Goal: Information Seeking & Learning: Check status

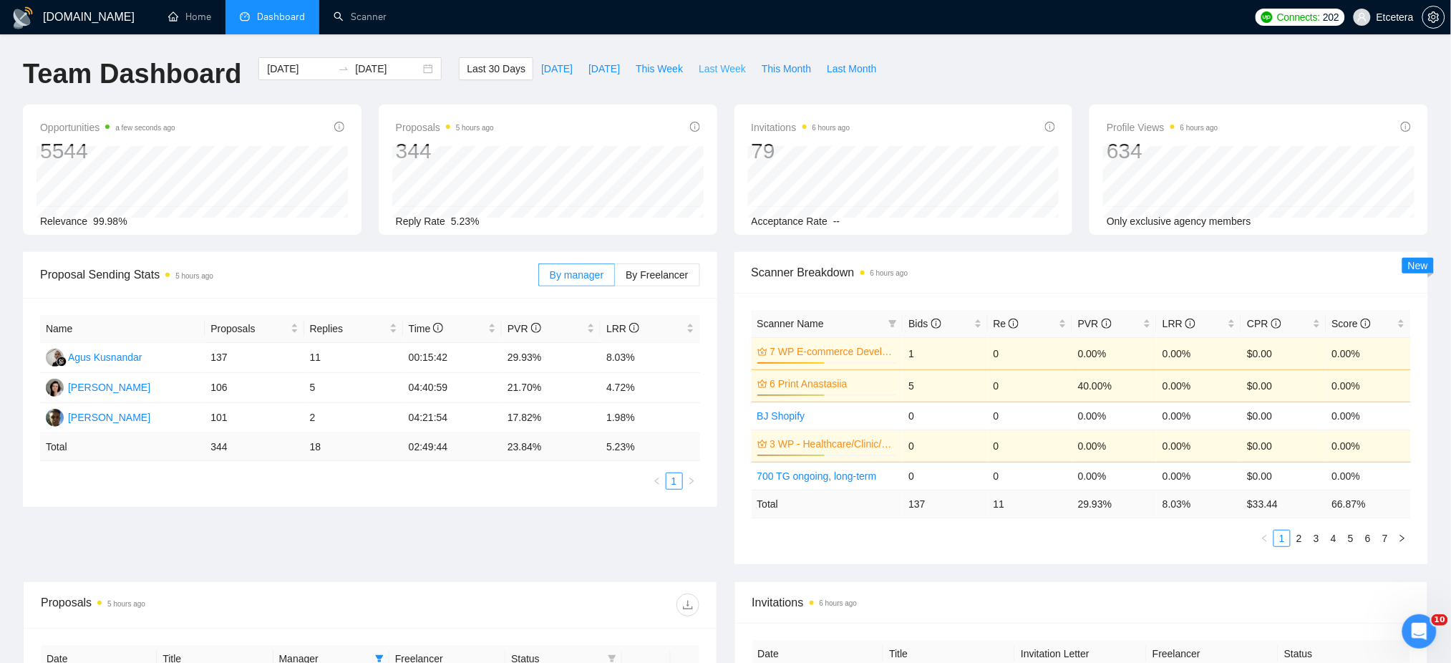
click at [704, 77] on button "Last Week" at bounding box center [722, 68] width 63 height 23
type input "[DATE]"
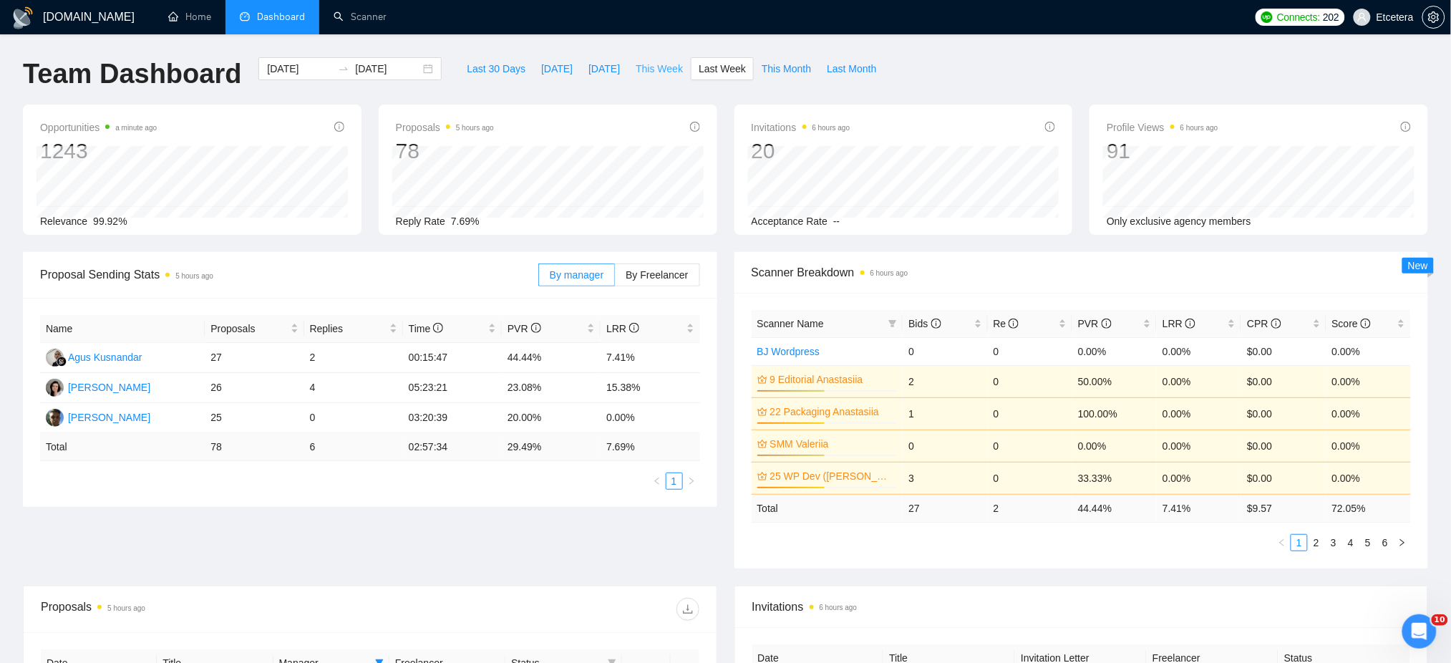
click at [657, 67] on span "This Week" at bounding box center [658, 69] width 47 height 16
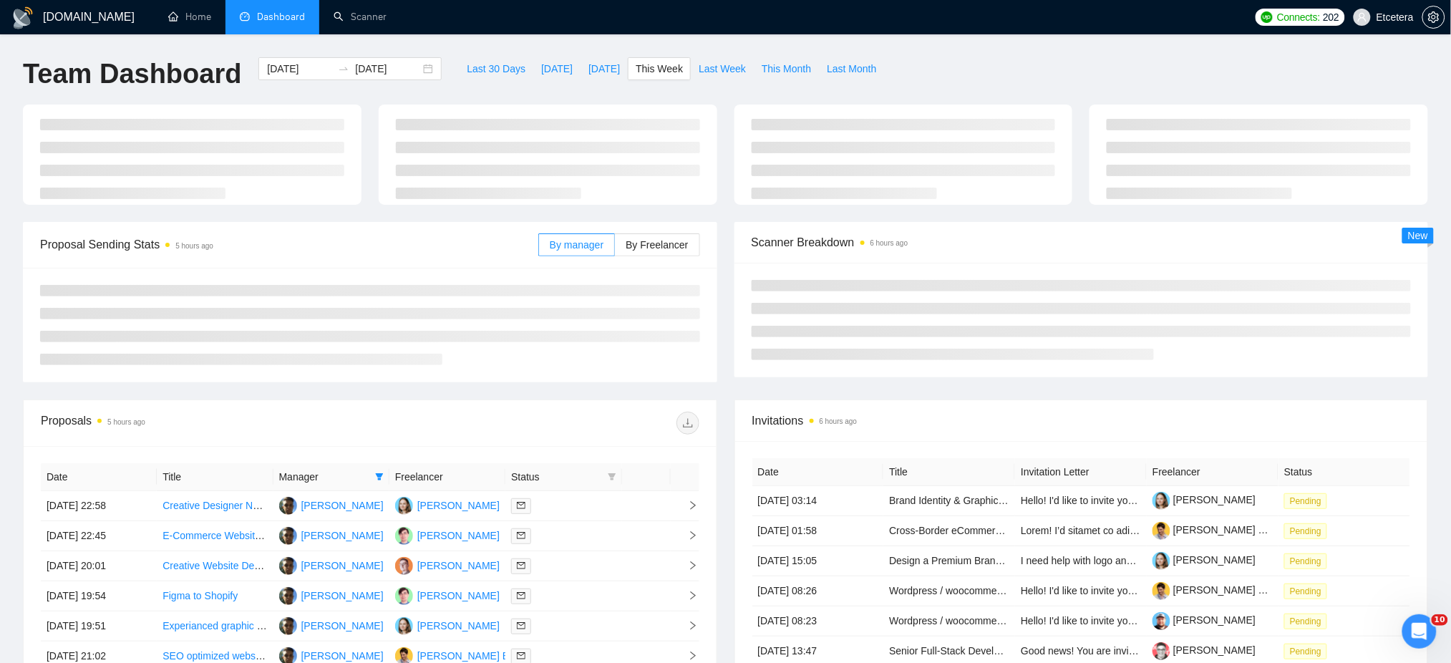
type input "[DATE]"
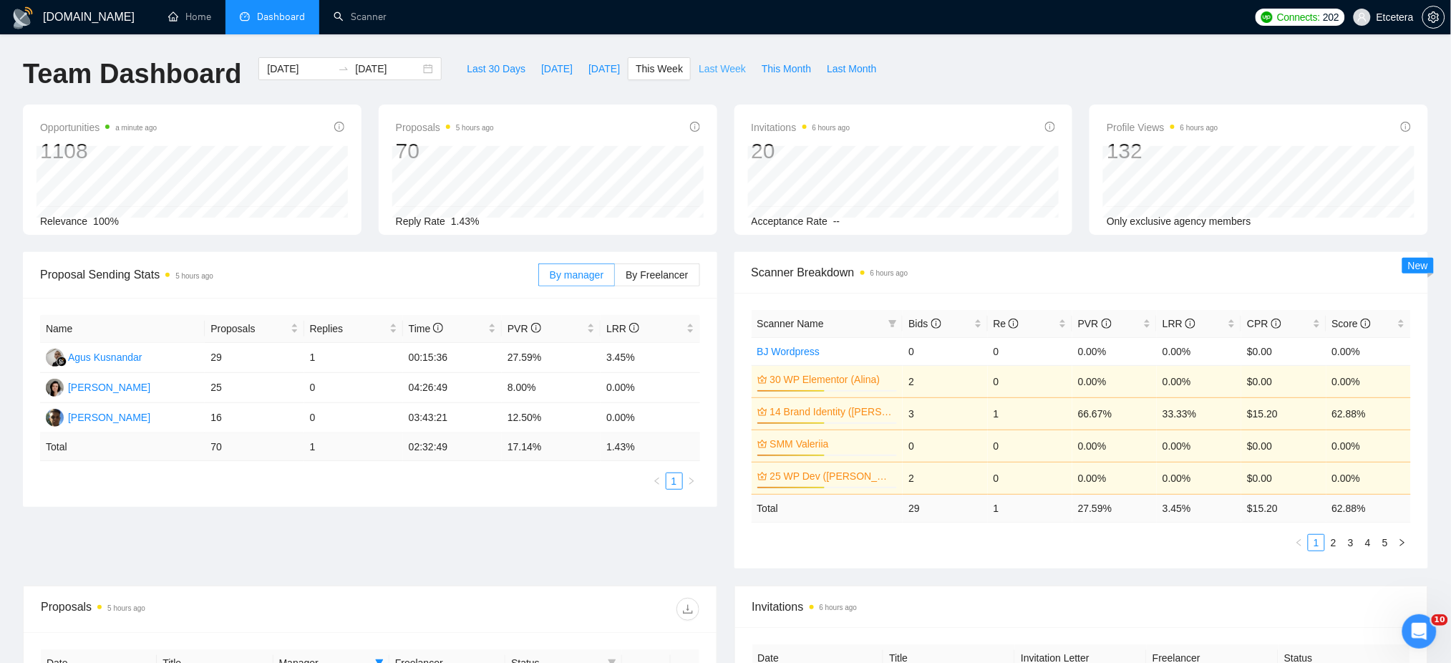
click at [705, 66] on span "Last Week" at bounding box center [721, 69] width 47 height 16
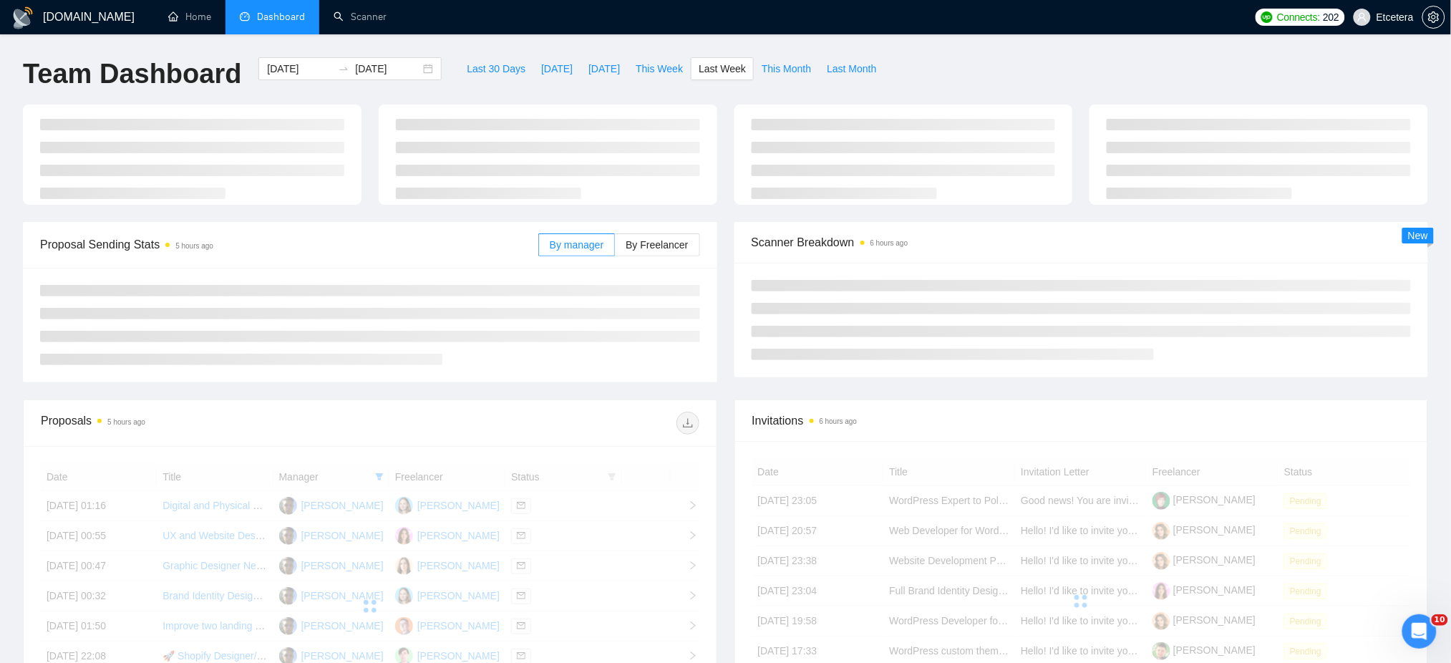
type input "[DATE]"
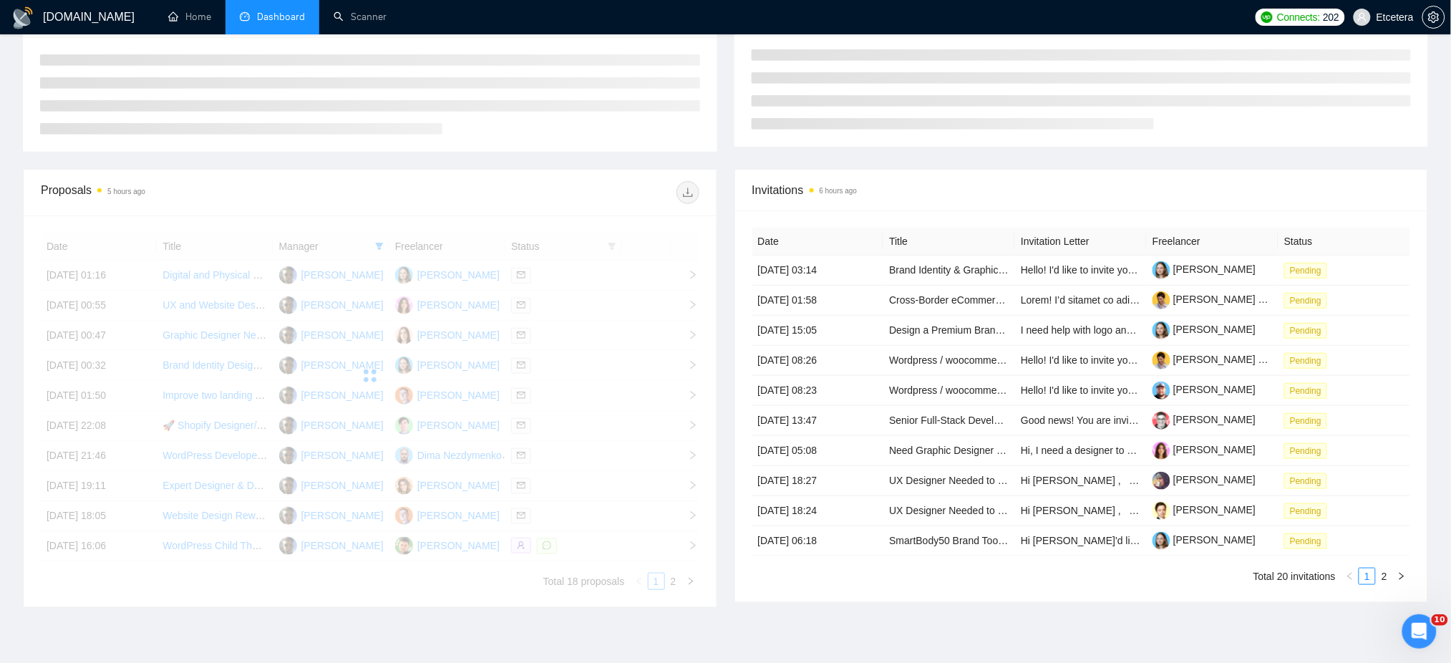
scroll to position [286, 0]
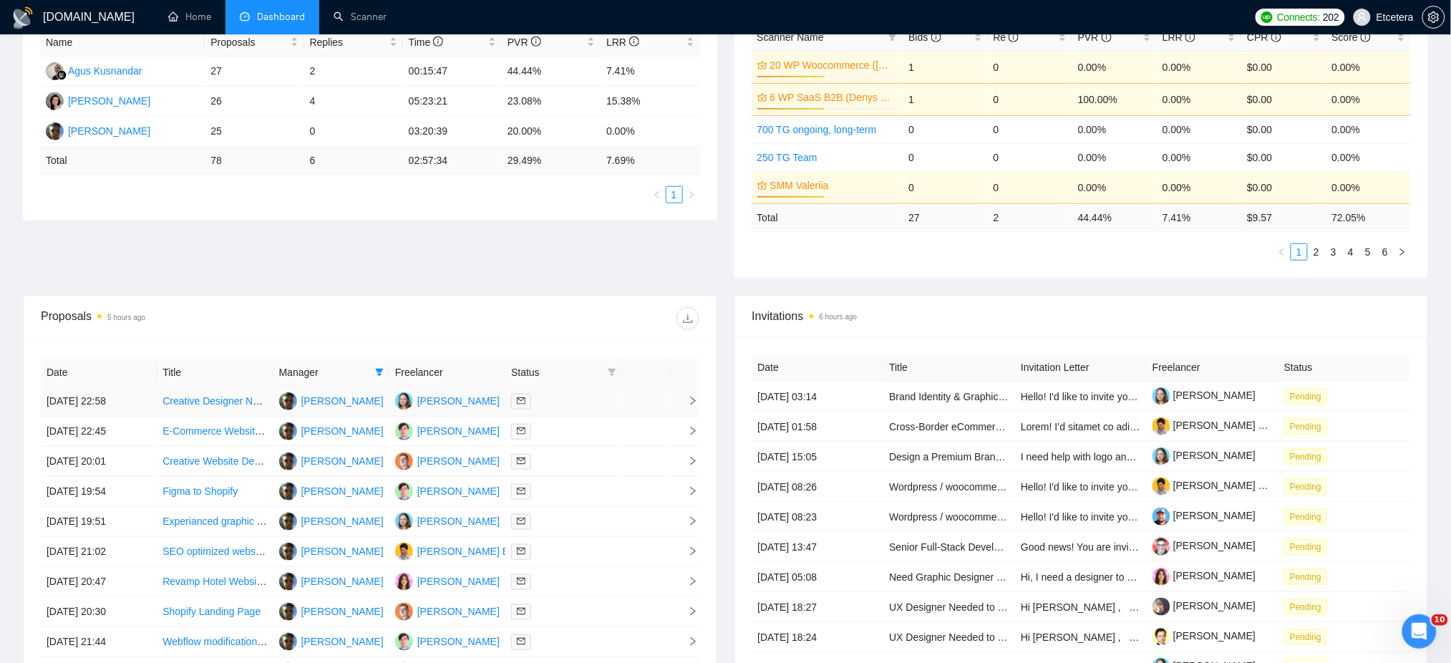
drag, startPoint x: 382, startPoint y: 371, endPoint x: 357, endPoint y: 405, distance: 42.5
click at [381, 372] on icon "filter" at bounding box center [379, 372] width 9 height 9
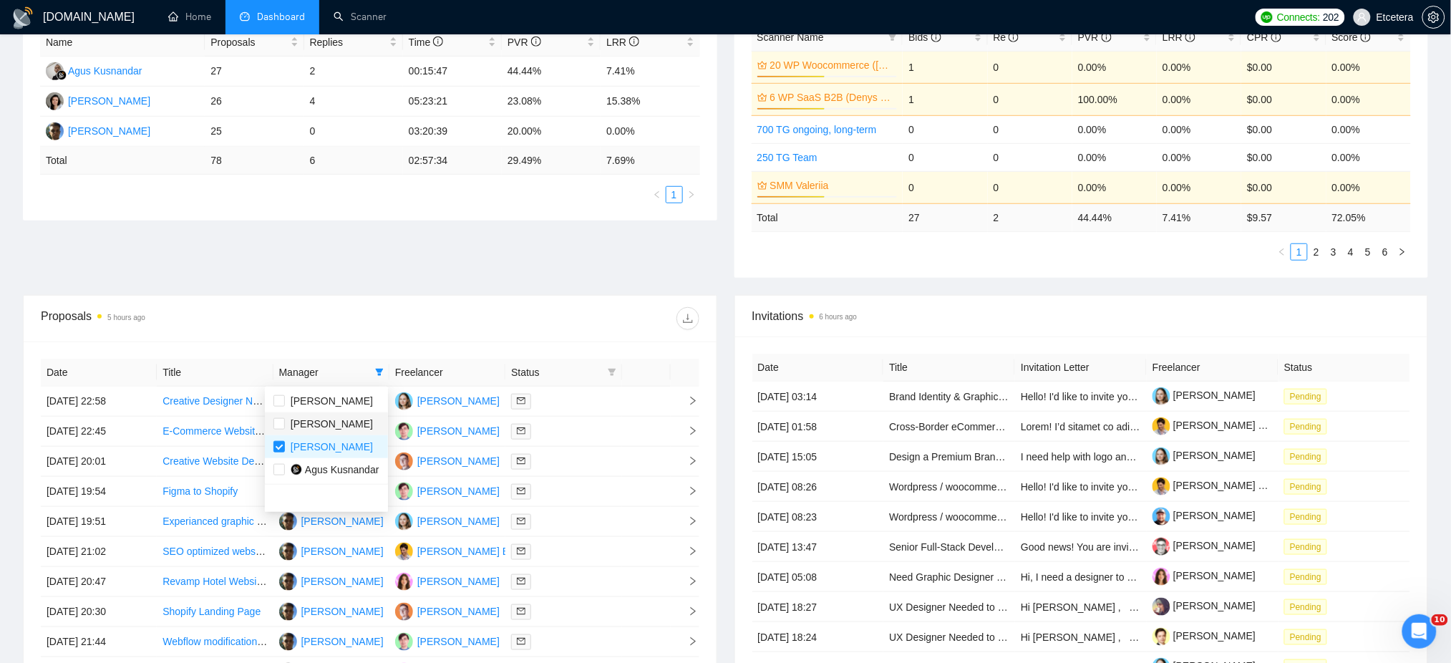
click at [331, 432] on li "[PERSON_NAME]" at bounding box center [326, 423] width 123 height 23
checkbox input "true"
click at [317, 447] on span "[PERSON_NAME]" at bounding box center [332, 446] width 82 height 11
checkbox input "false"
click at [479, 301] on div "Proposals 5 hours ago" at bounding box center [370, 319] width 658 height 46
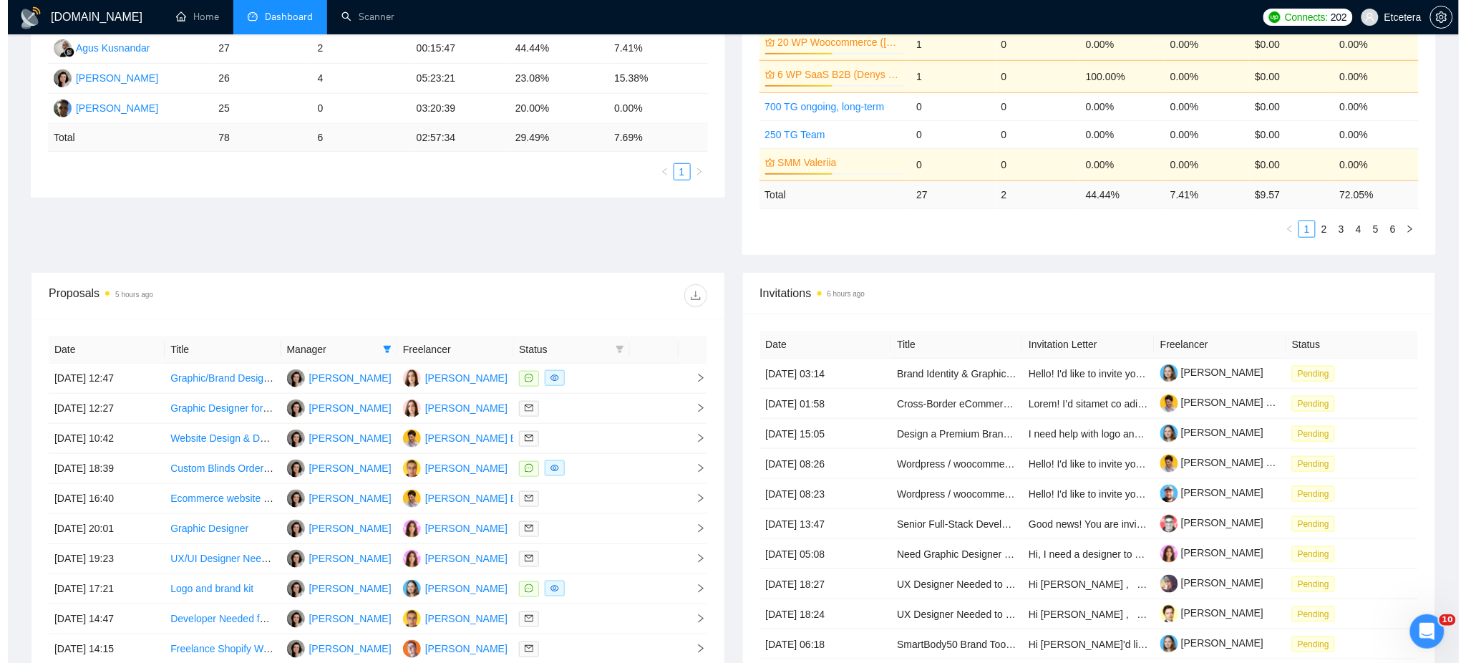
scroll to position [477, 0]
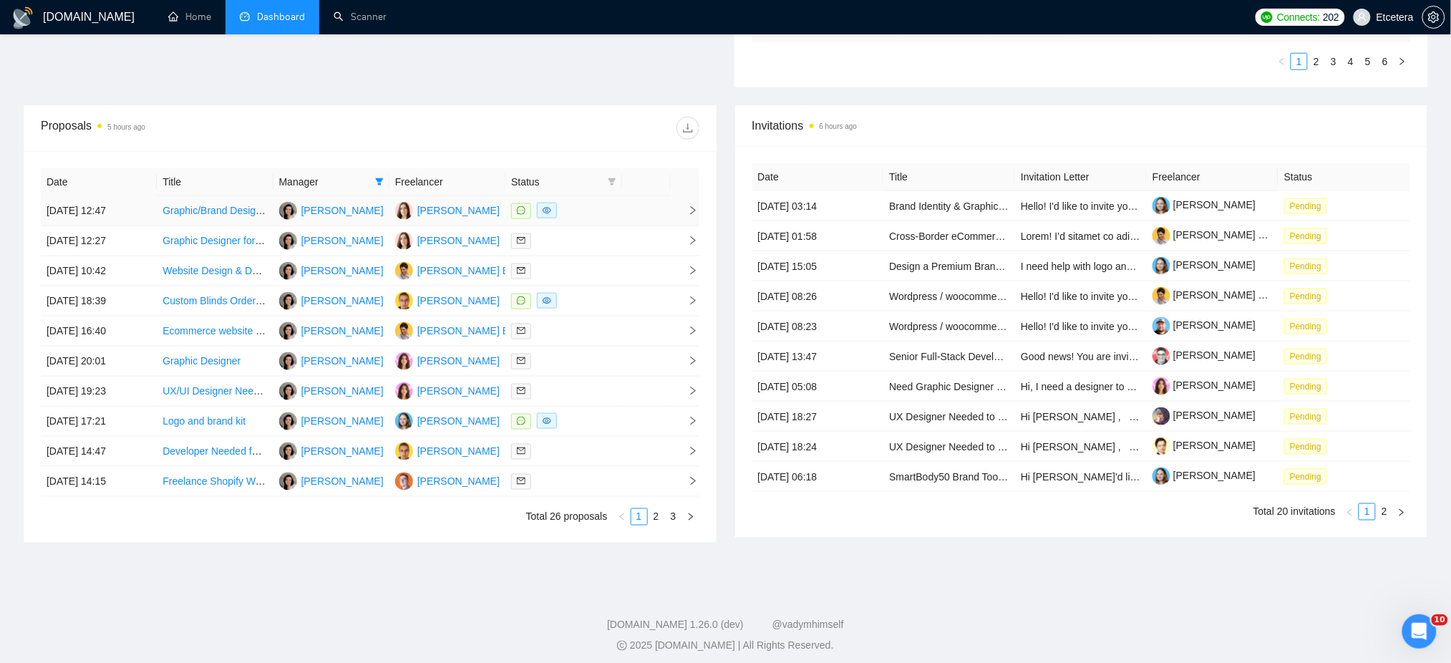
click at [592, 210] on div at bounding box center [563, 211] width 104 height 16
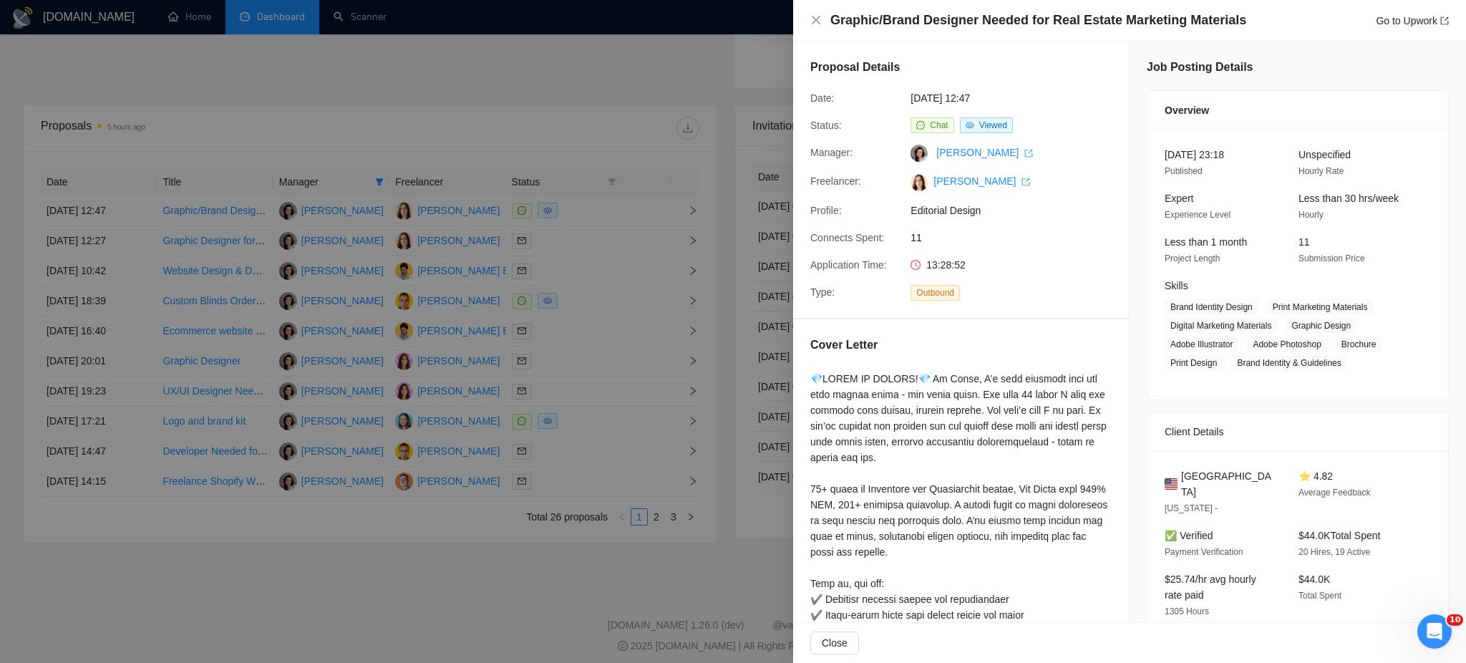
click at [592, 301] on div at bounding box center [733, 331] width 1466 height 663
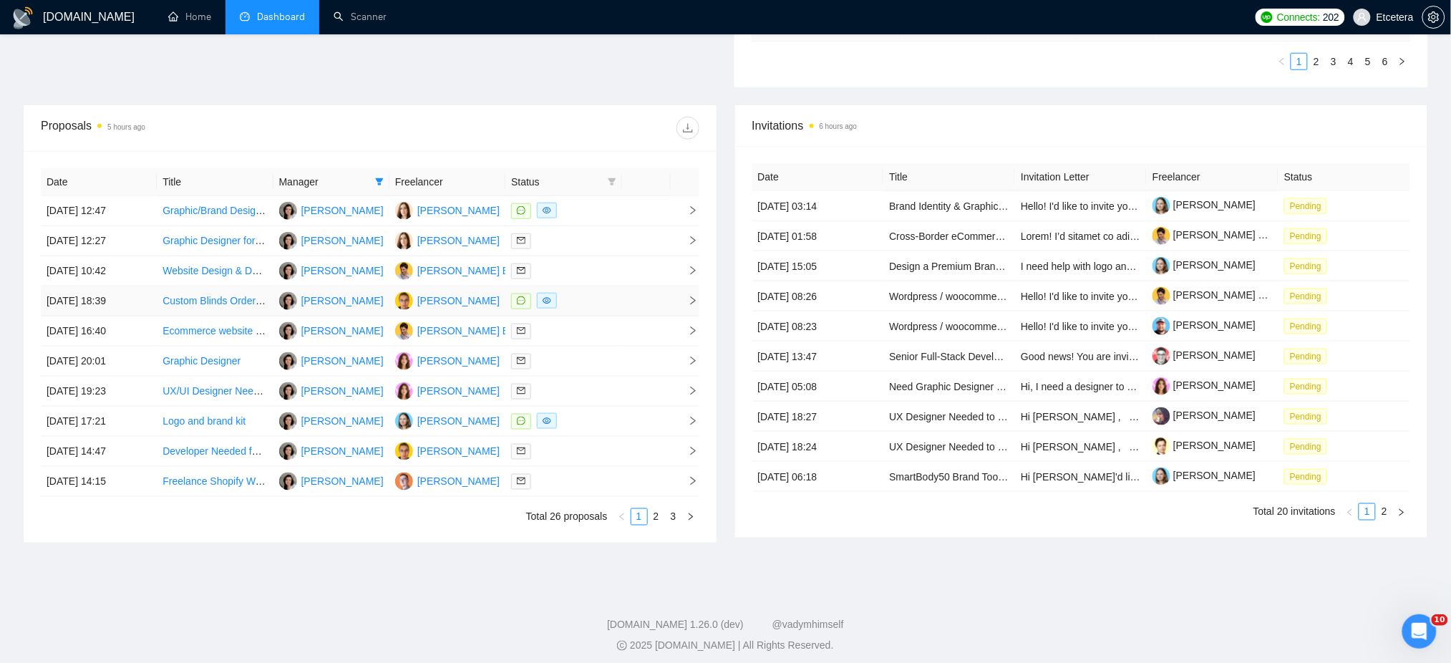
click at [593, 301] on div at bounding box center [563, 301] width 104 height 16
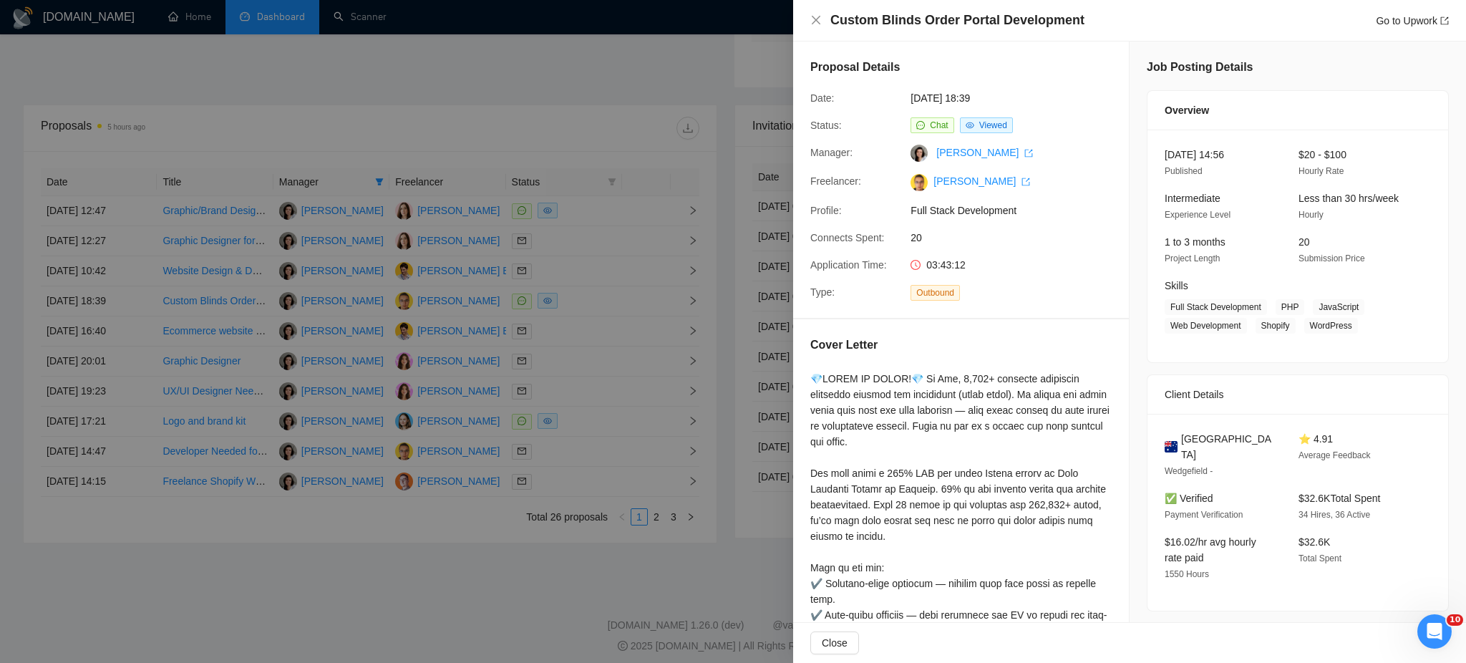
click at [574, 420] on div at bounding box center [733, 331] width 1466 height 663
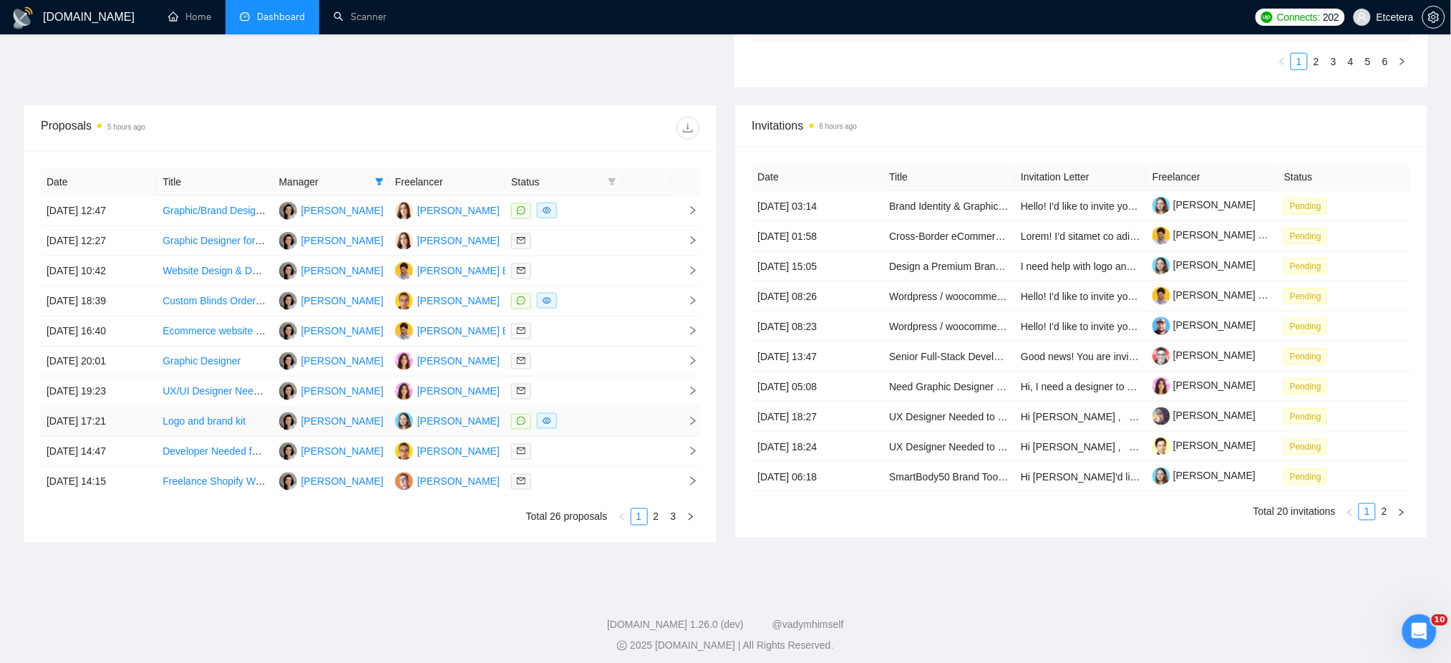
click at [602, 421] on div at bounding box center [563, 421] width 104 height 16
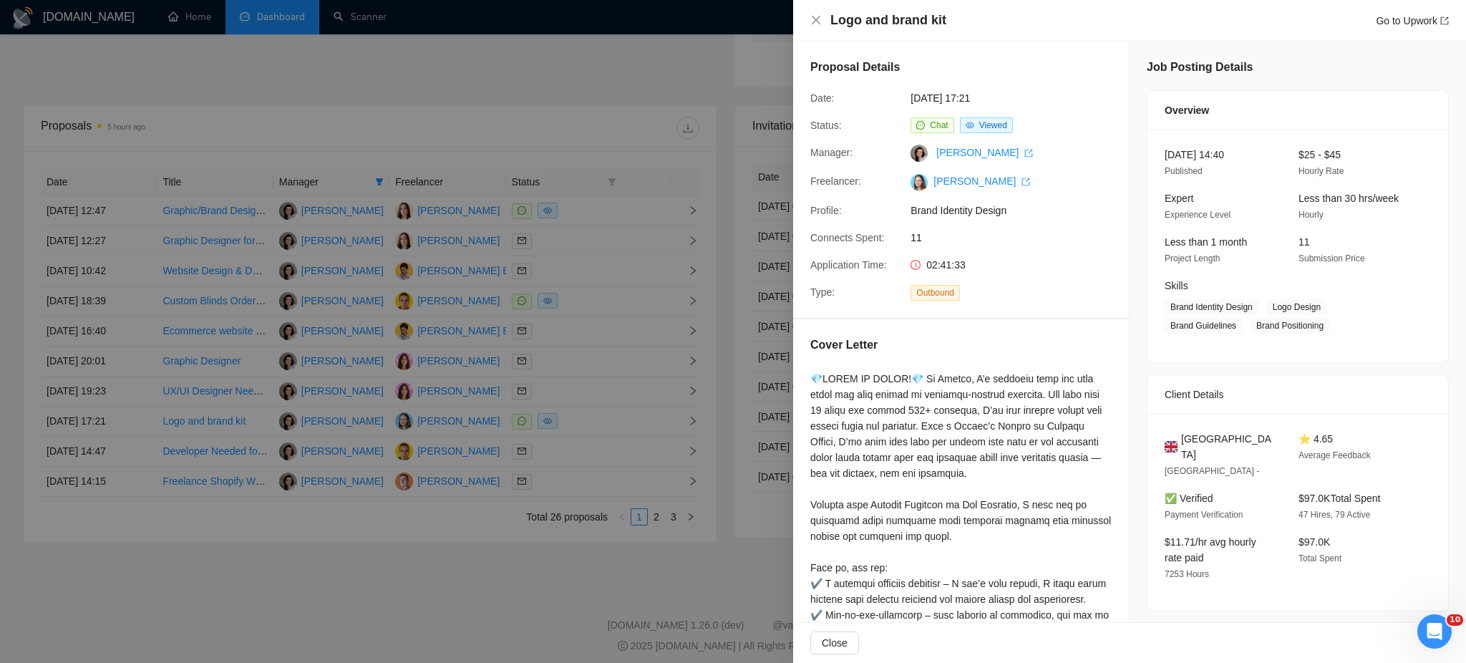
click at [658, 520] on div at bounding box center [733, 331] width 1466 height 663
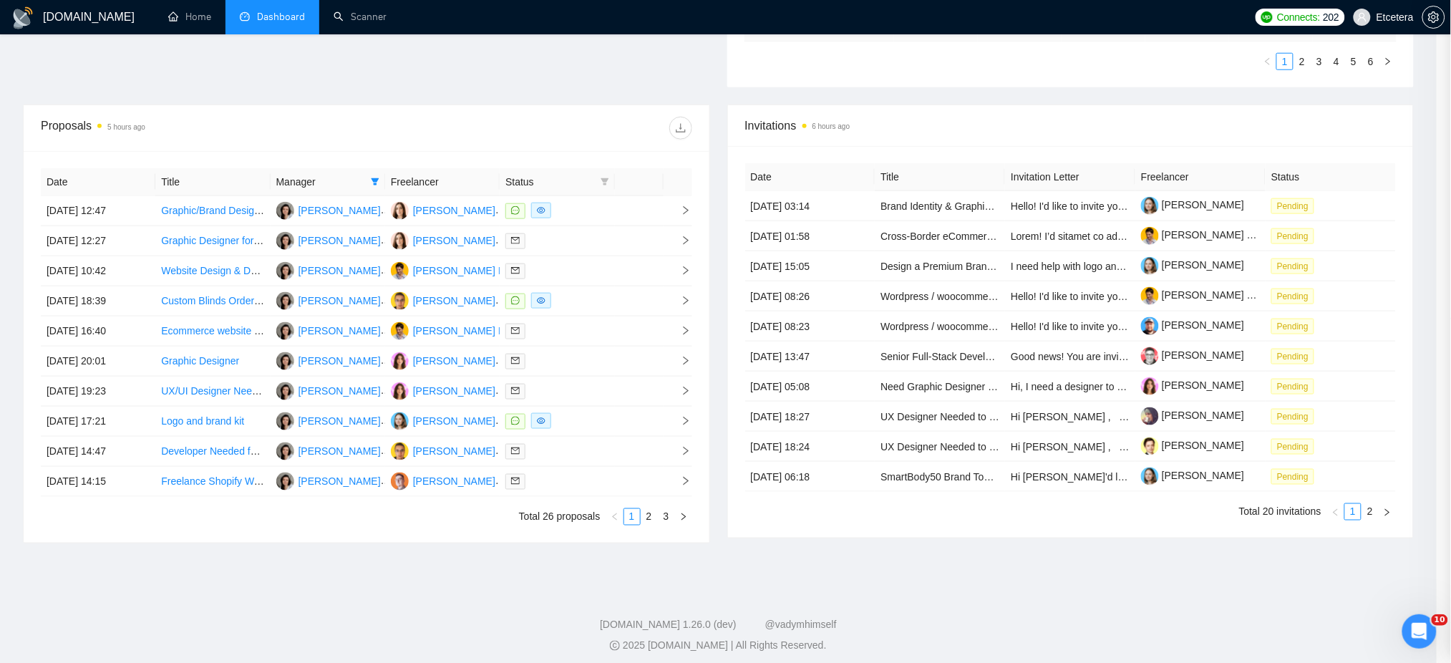
drag, startPoint x: 653, startPoint y: 522, endPoint x: 653, endPoint y: 530, distance: 7.9
click at [653, 524] on link "2" at bounding box center [649, 517] width 16 height 16
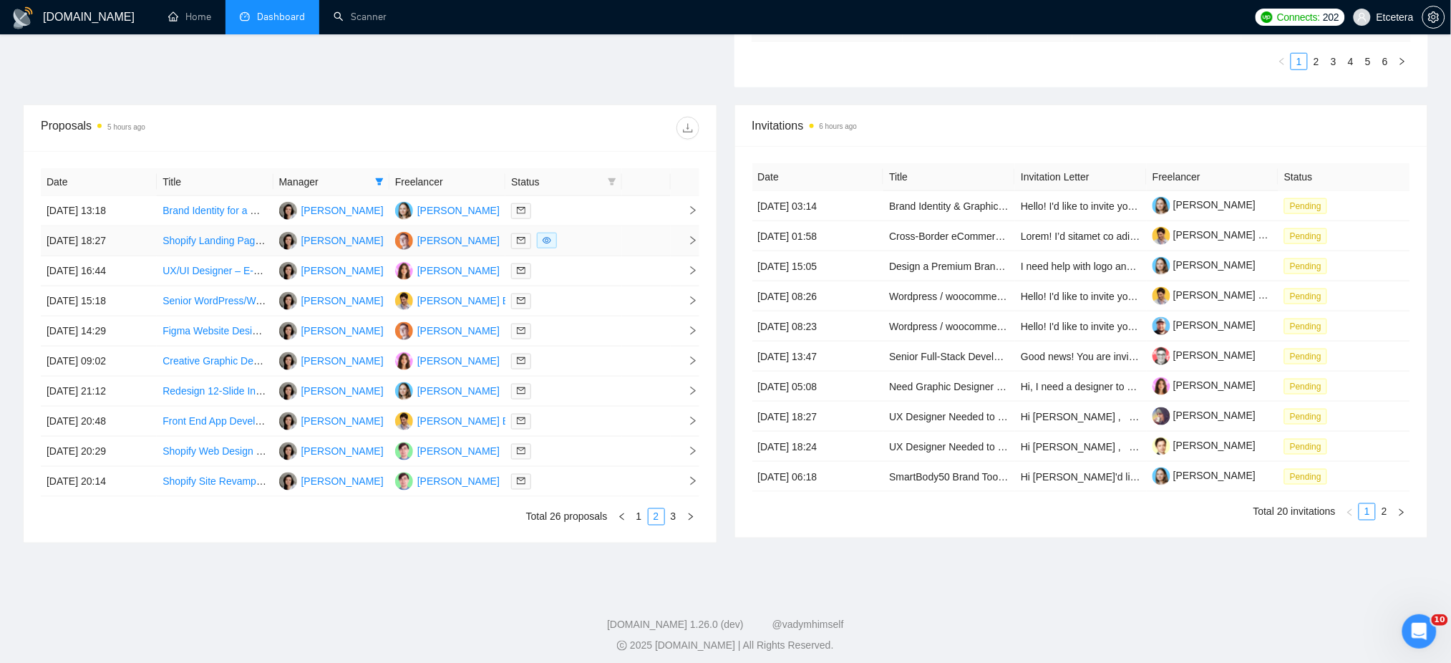
click at [582, 239] on div at bounding box center [563, 241] width 104 height 16
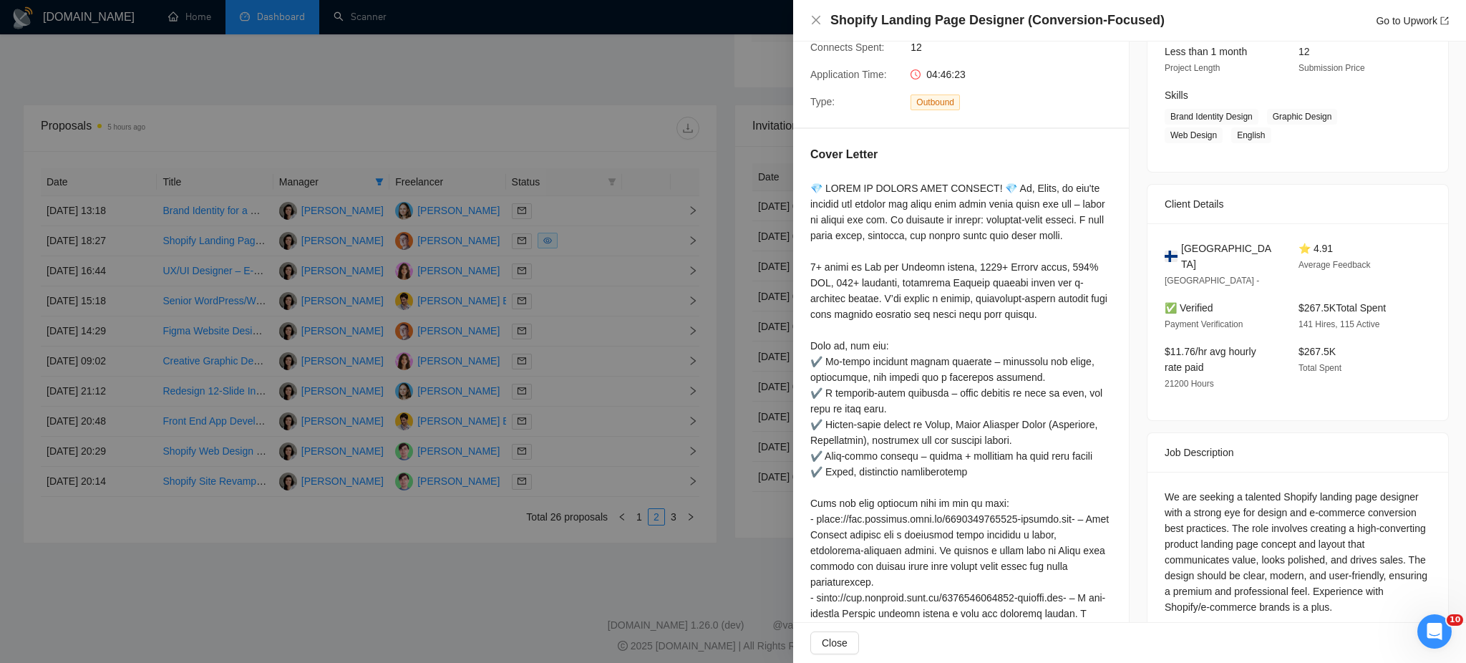
scroll to position [381, 0]
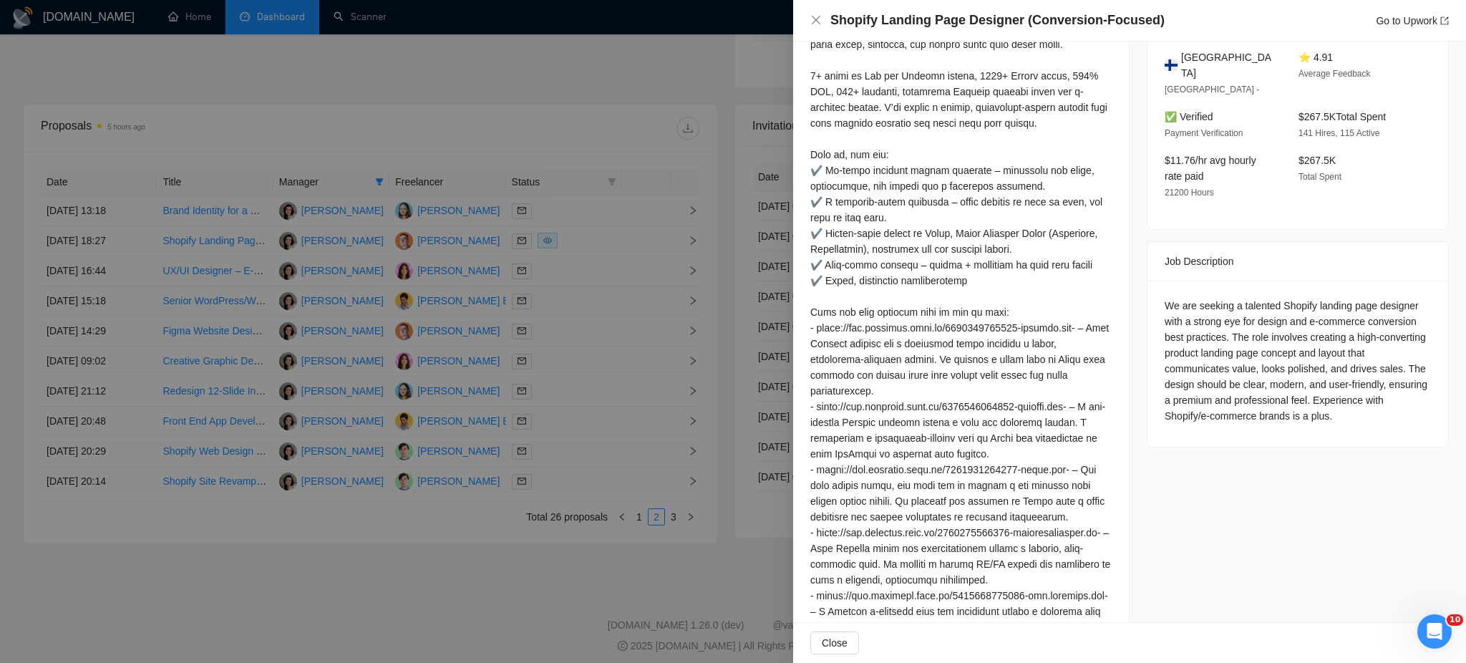
click at [672, 516] on div at bounding box center [733, 331] width 1466 height 663
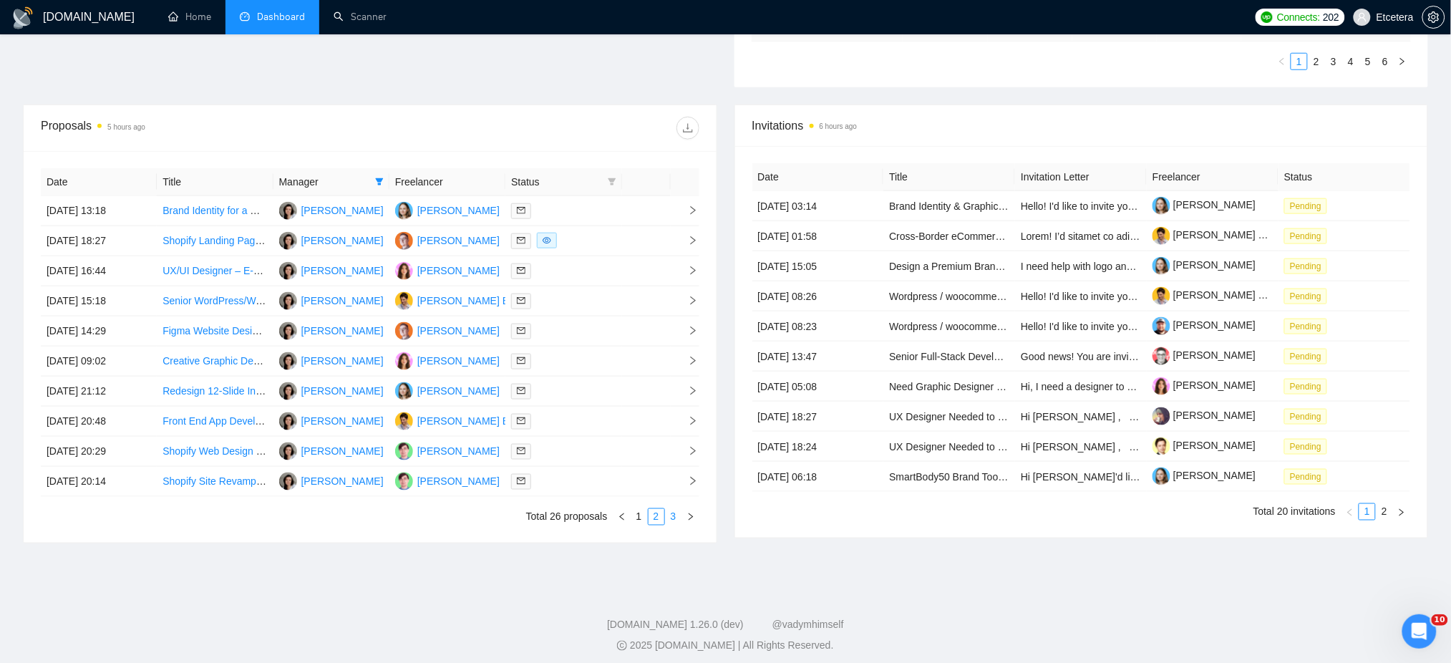
click at [672, 516] on link "3" at bounding box center [674, 517] width 16 height 16
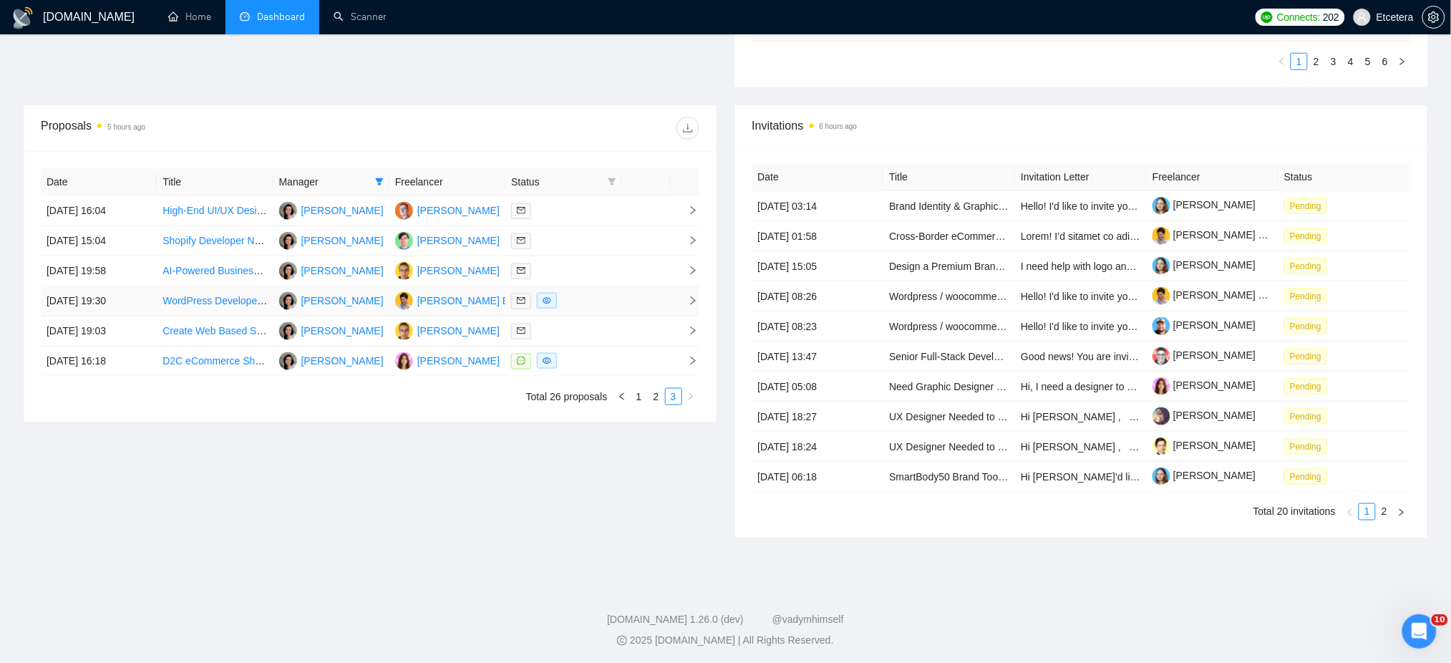
click at [601, 305] on div at bounding box center [563, 301] width 104 height 16
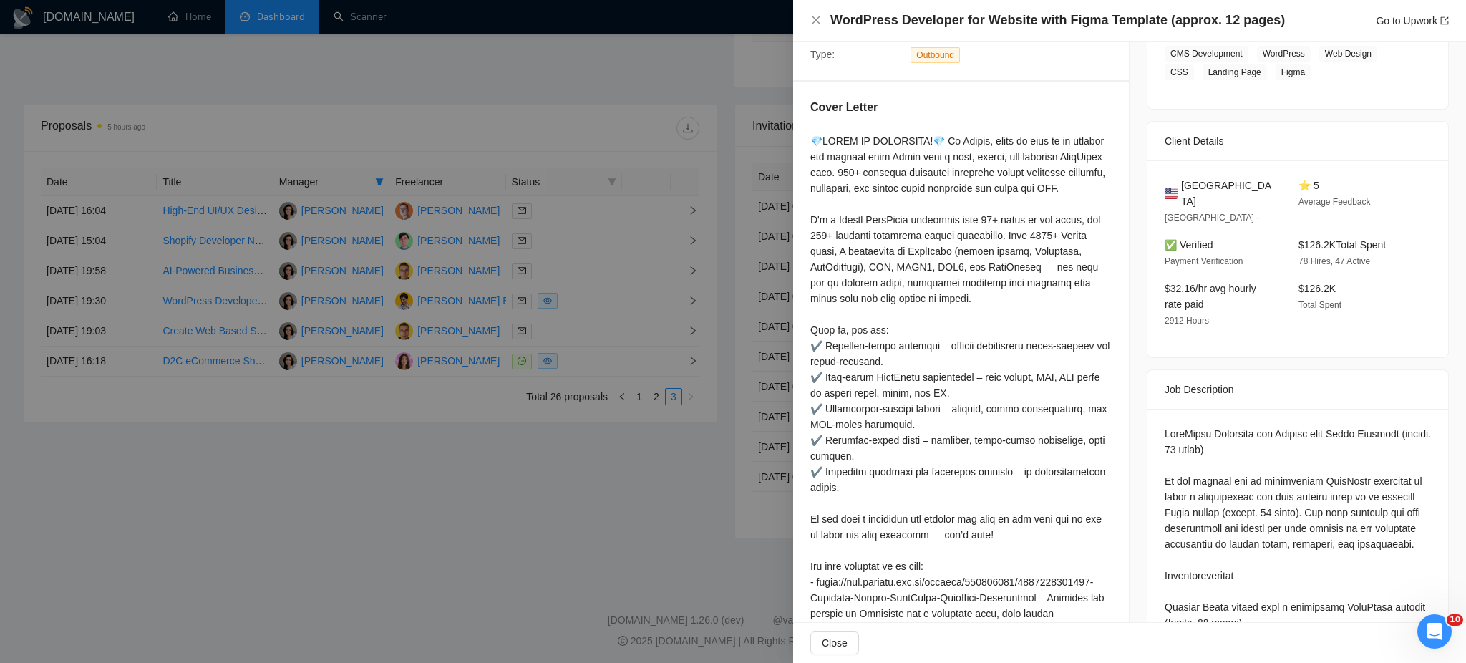
scroll to position [95, 0]
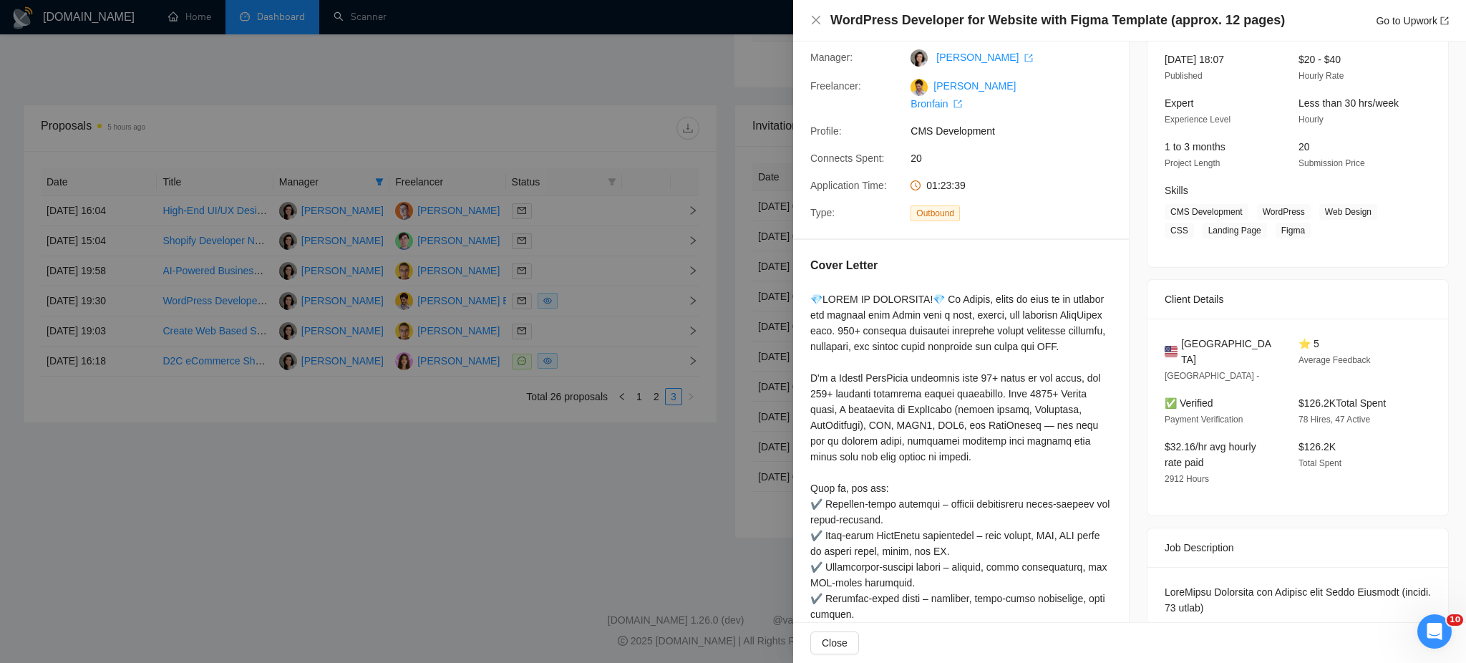
click at [621, 356] on div at bounding box center [733, 331] width 1466 height 663
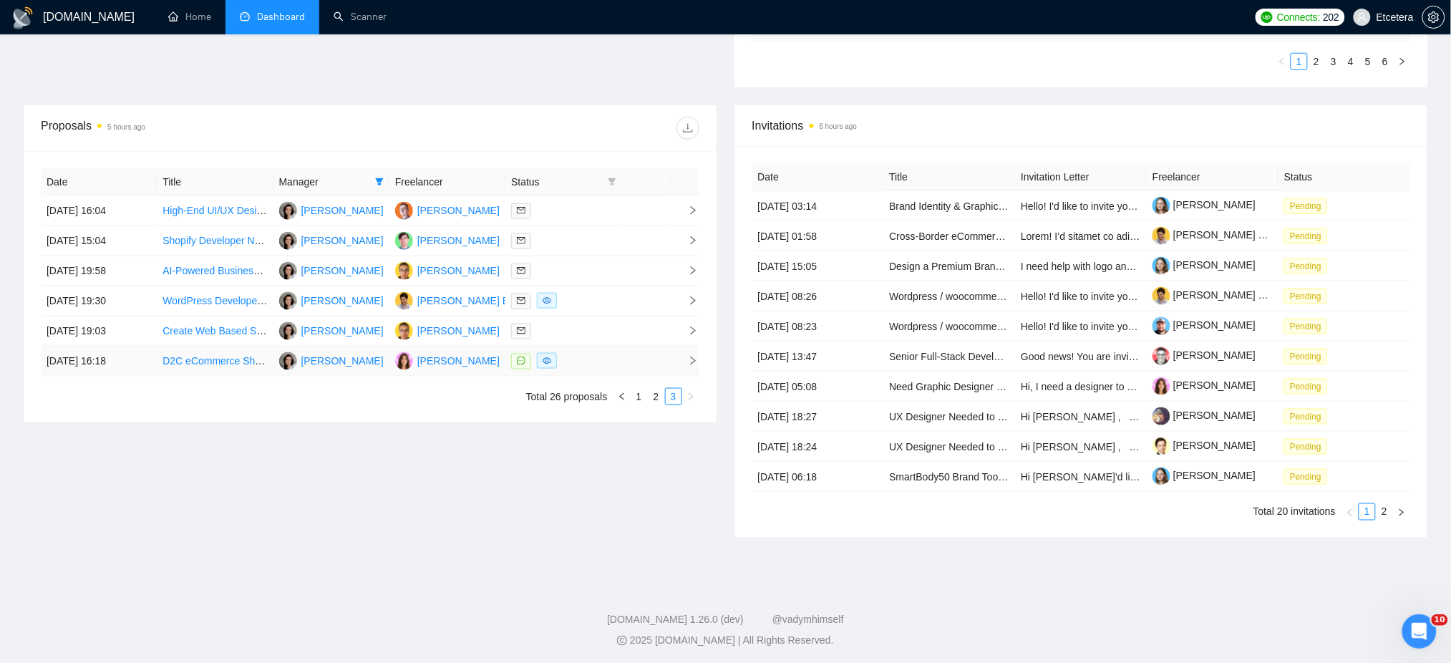
click at [601, 361] on div at bounding box center [563, 361] width 104 height 16
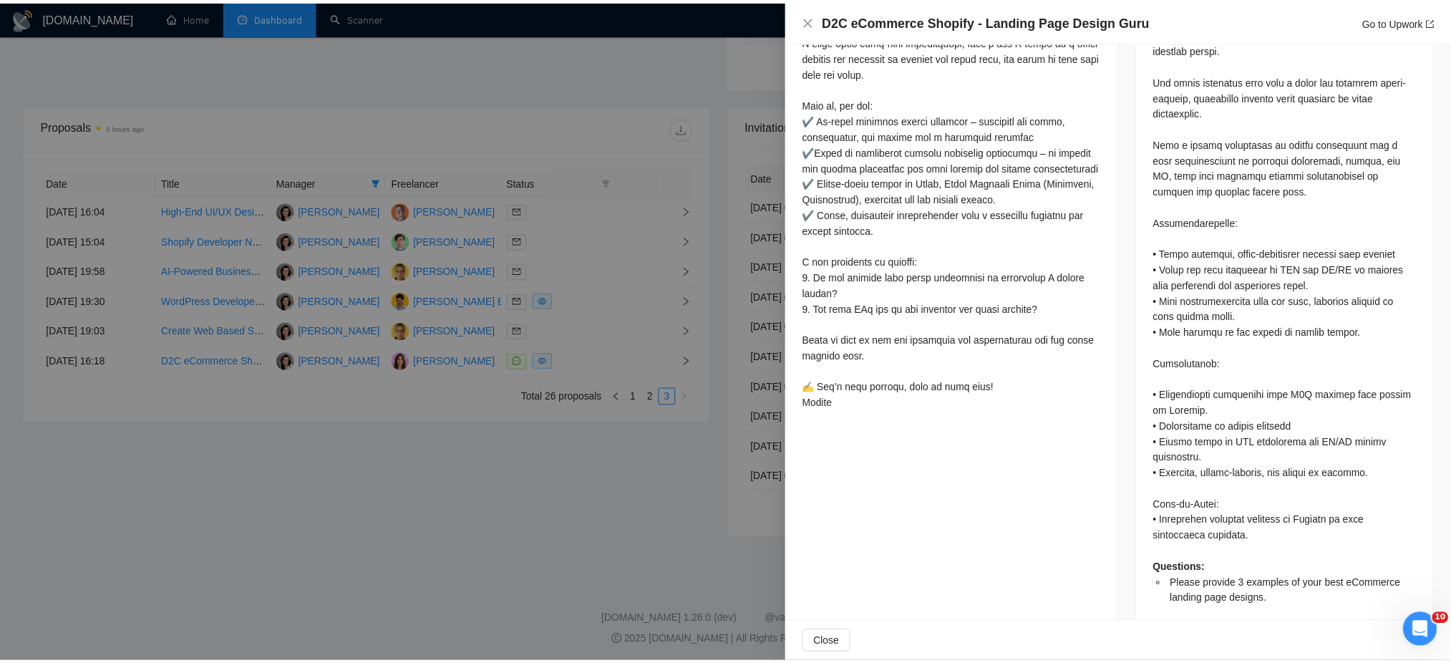
scroll to position [713, 0]
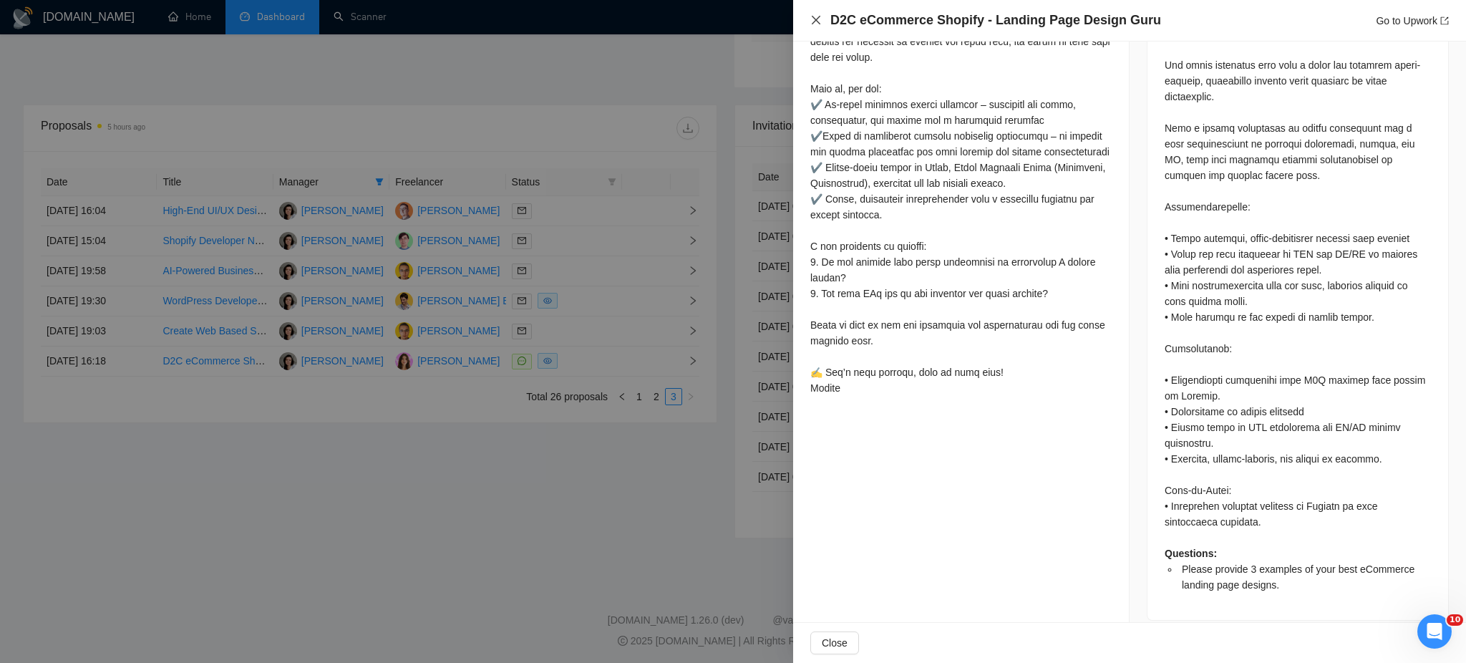
click at [816, 19] on icon "close" at bounding box center [815, 19] width 11 height 11
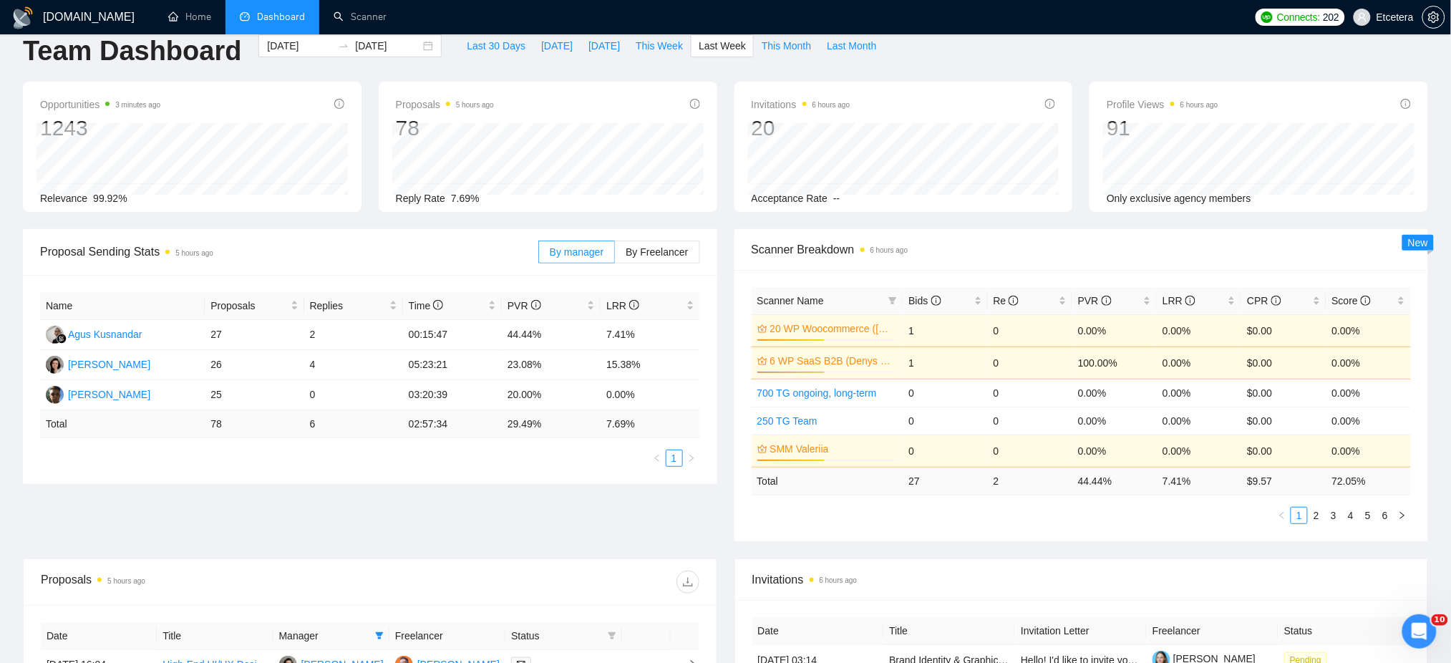
scroll to position [381, 0]
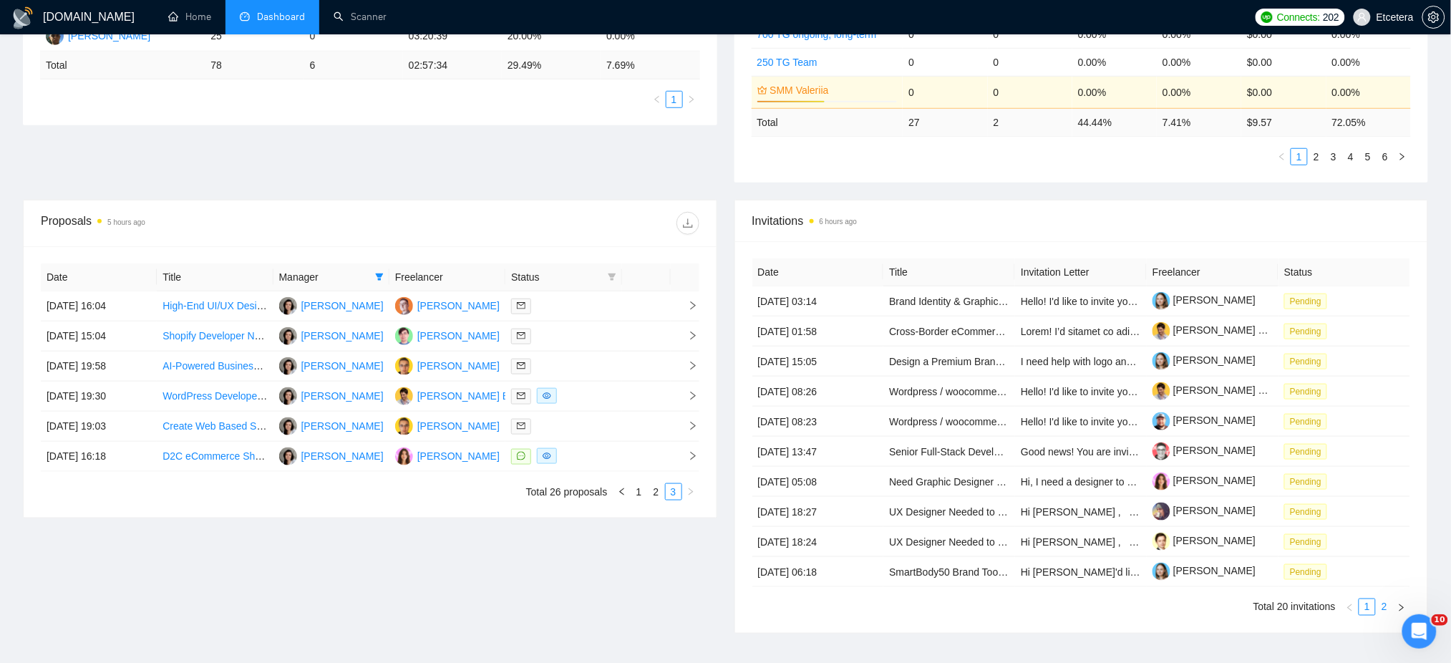
click at [1380, 608] on link "2" at bounding box center [1384, 607] width 16 height 16
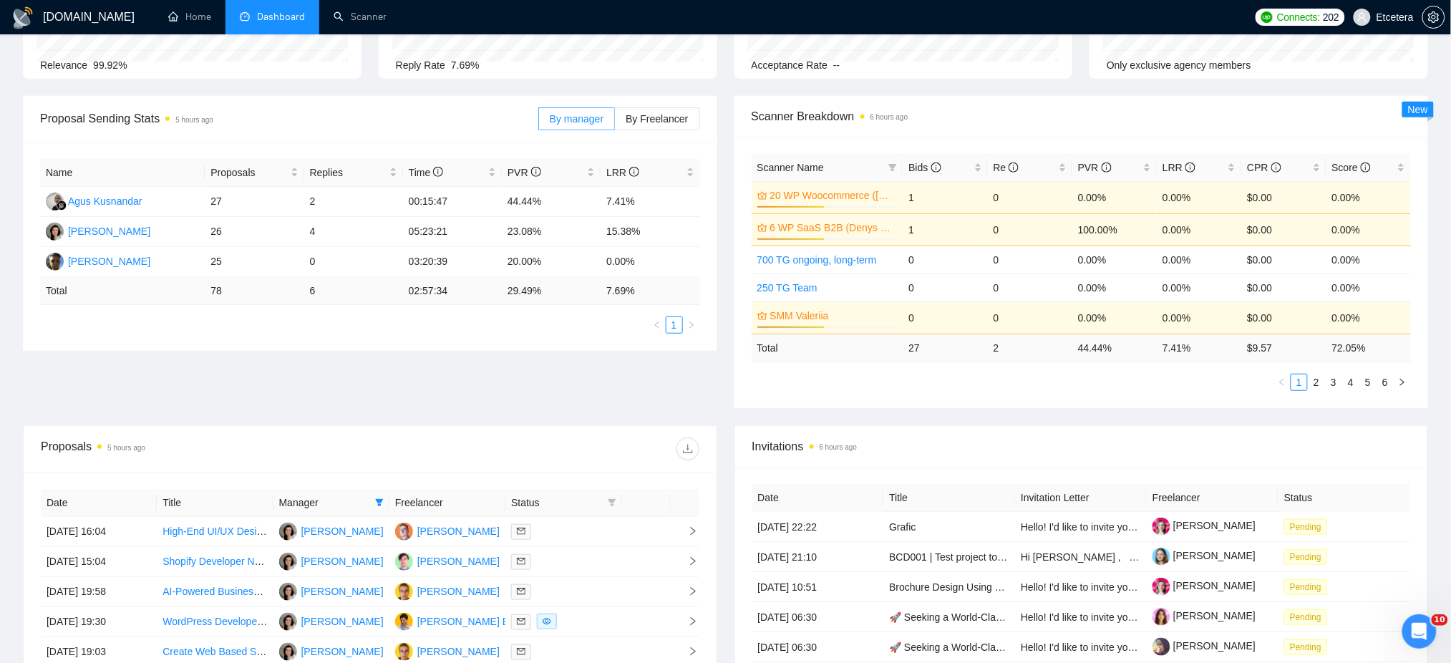
scroll to position [0, 0]
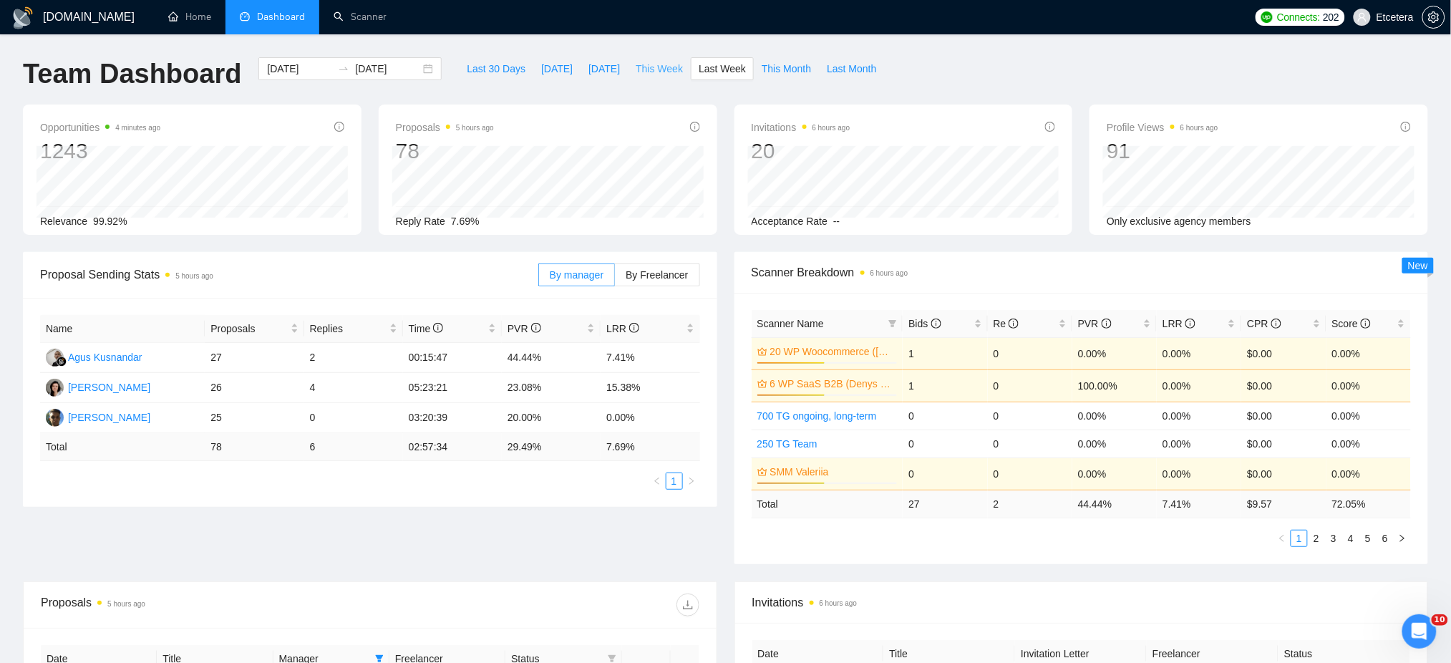
click at [635, 59] on button "This Week" at bounding box center [659, 68] width 63 height 23
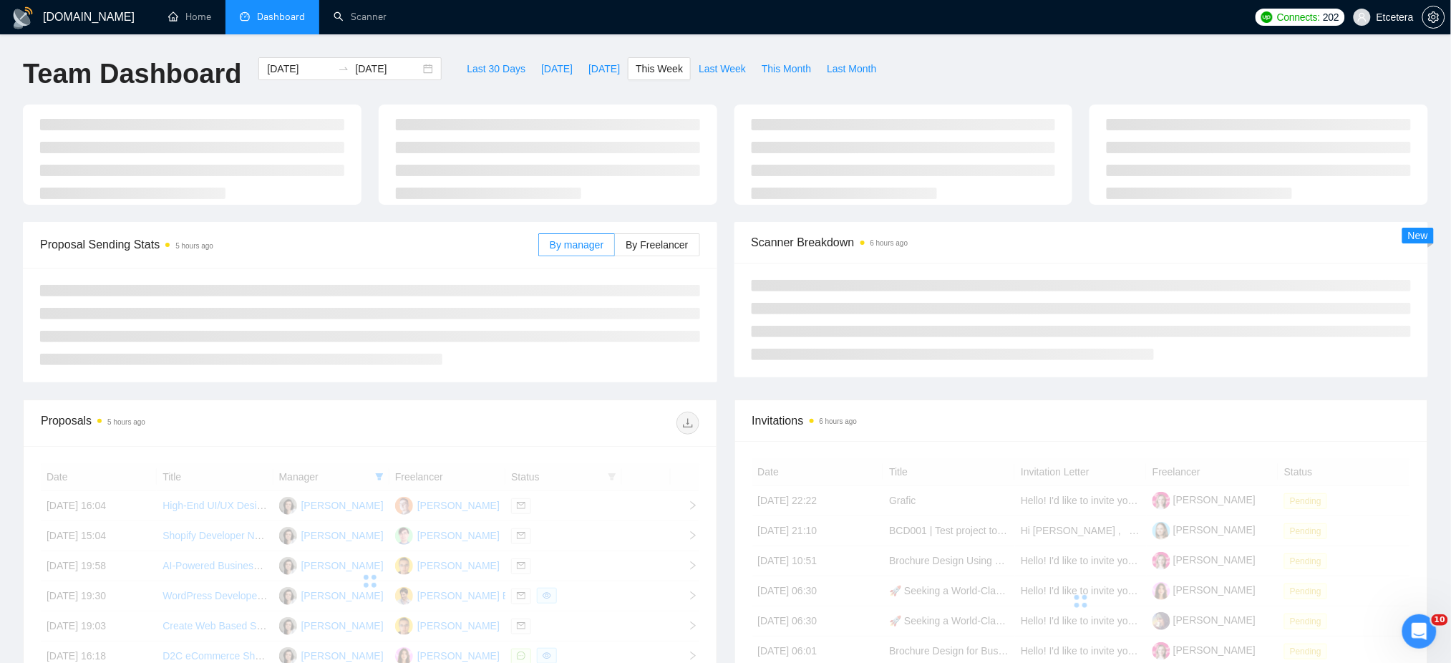
type input "[DATE]"
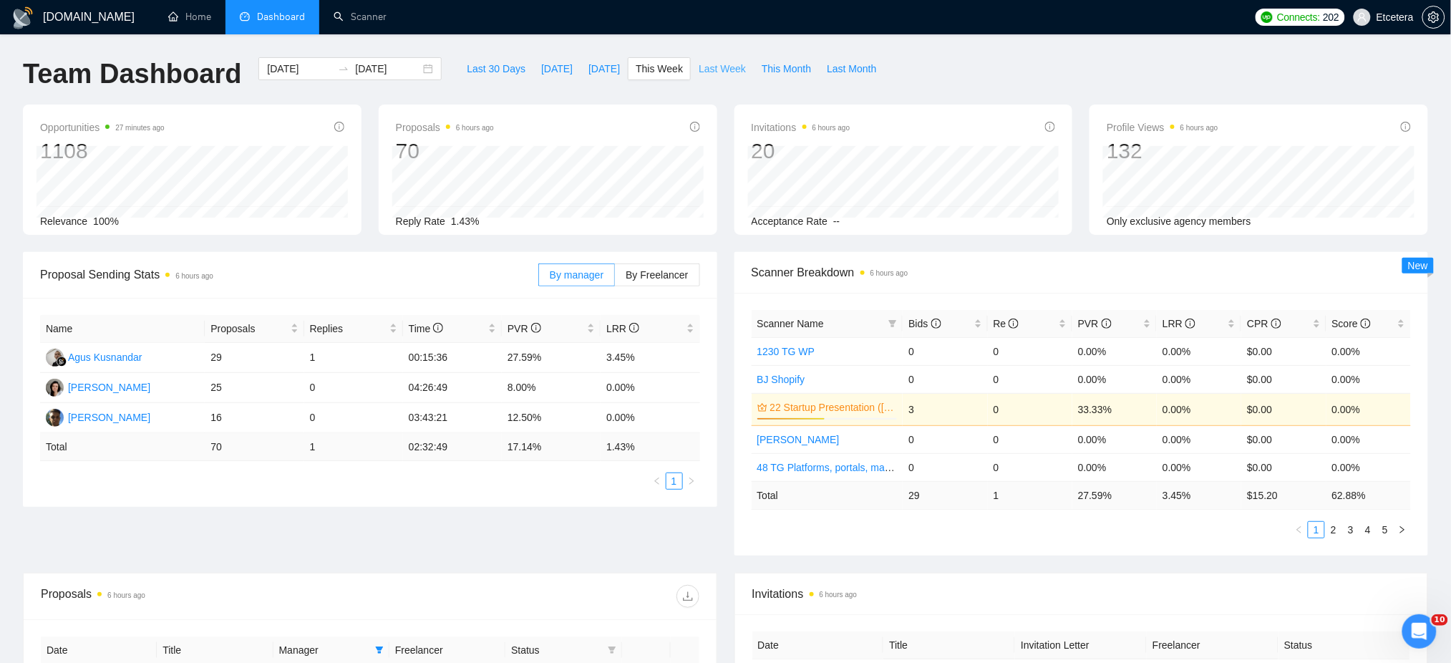
click at [718, 67] on span "Last Week" at bounding box center [721, 69] width 47 height 16
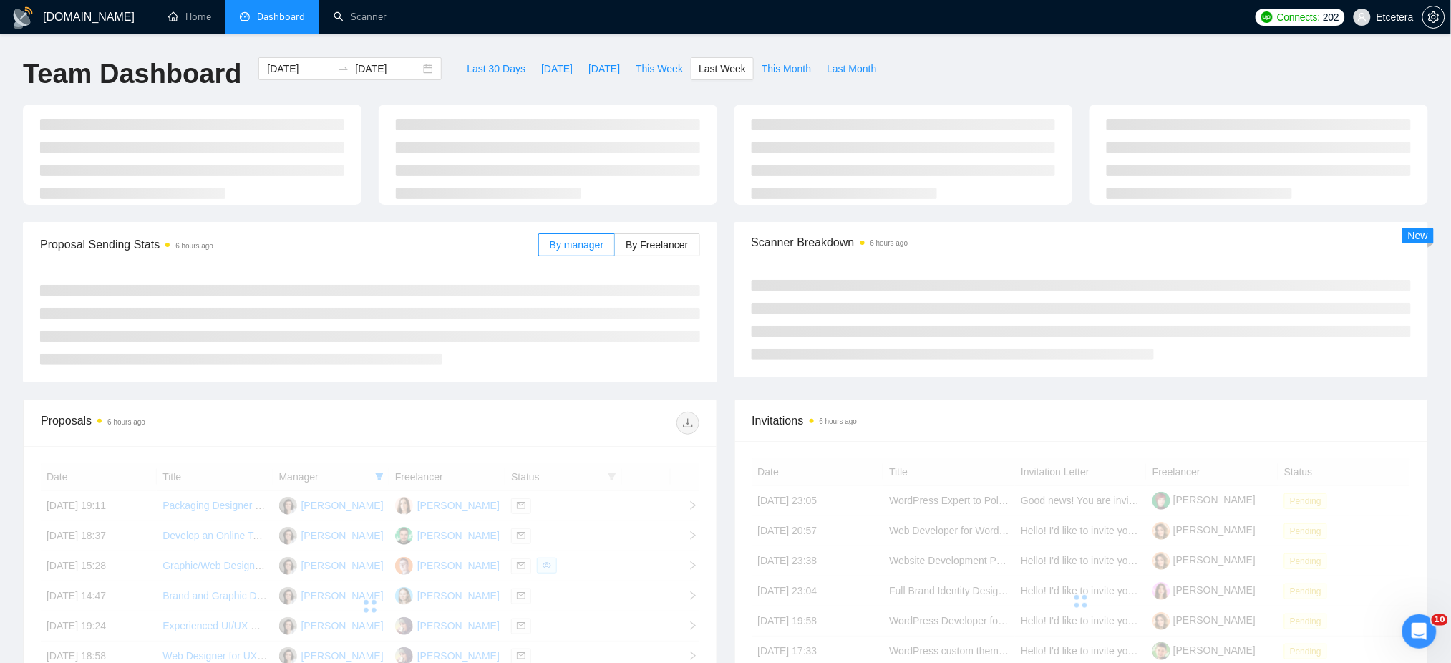
type input "[DATE]"
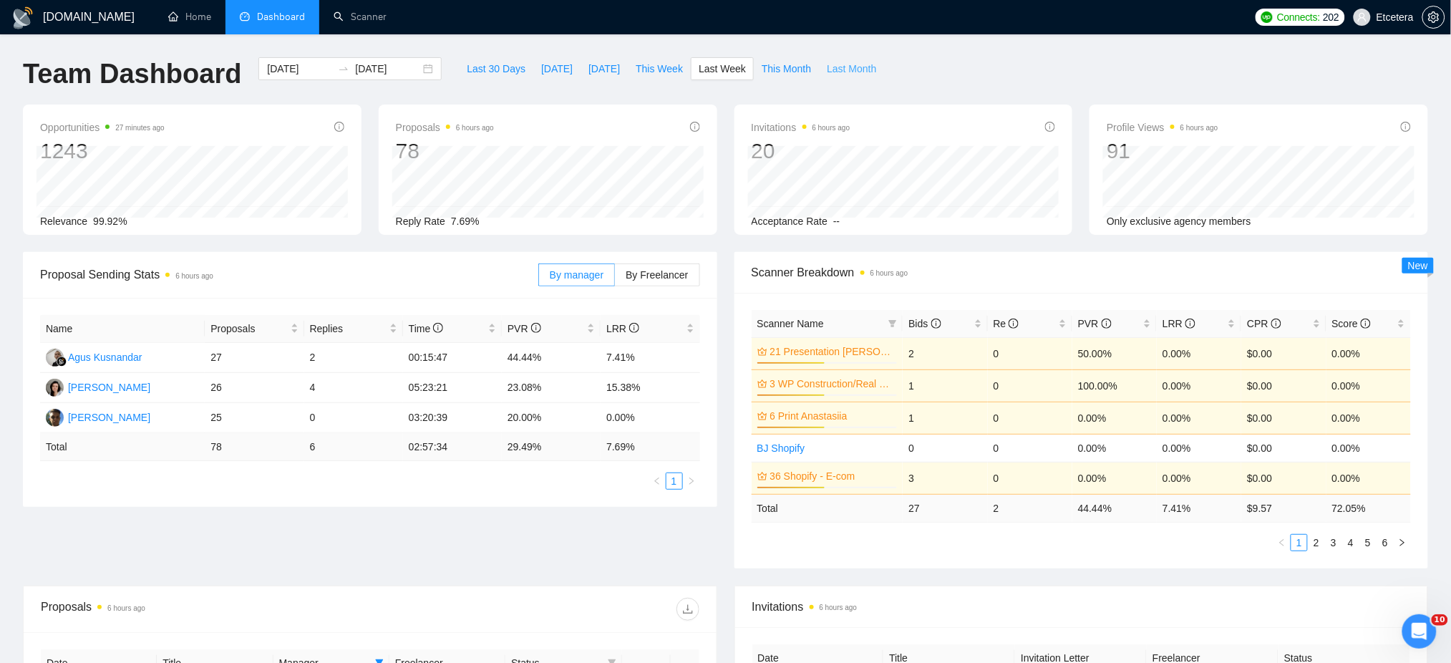
click at [830, 68] on span "Last Month" at bounding box center [851, 69] width 49 height 16
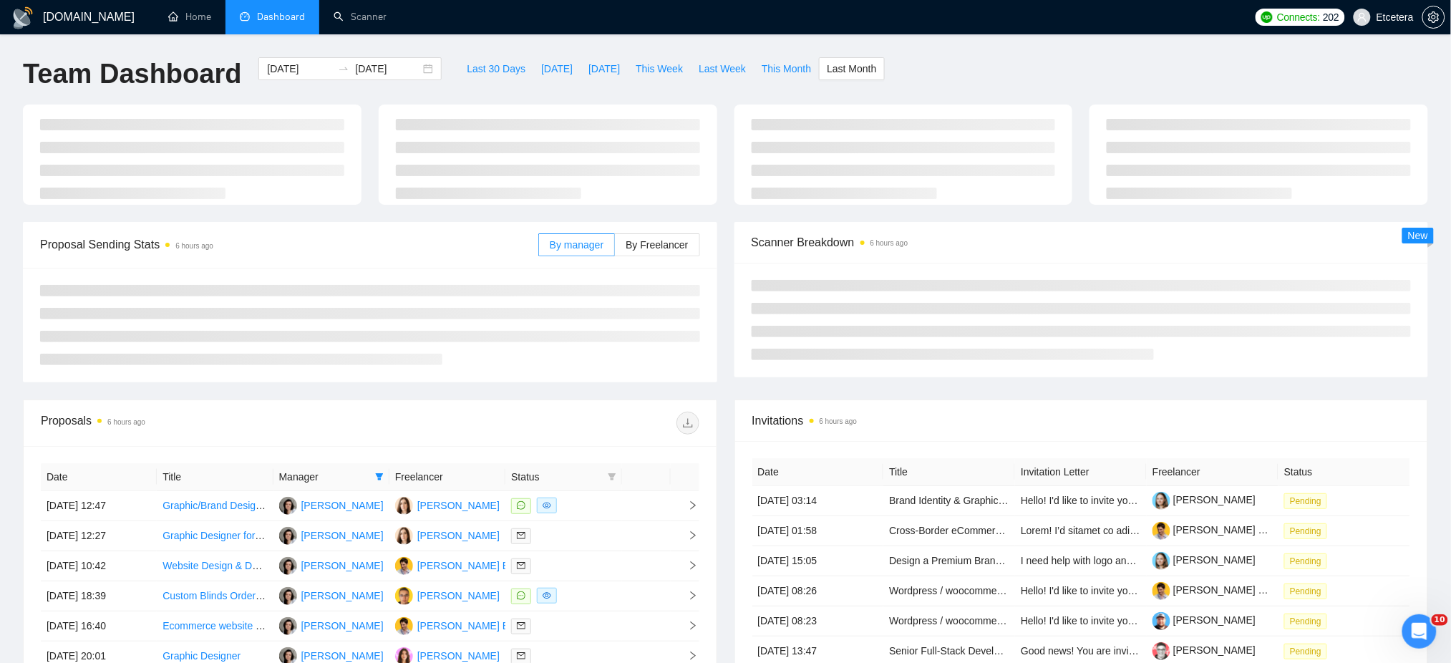
type input "[DATE]"
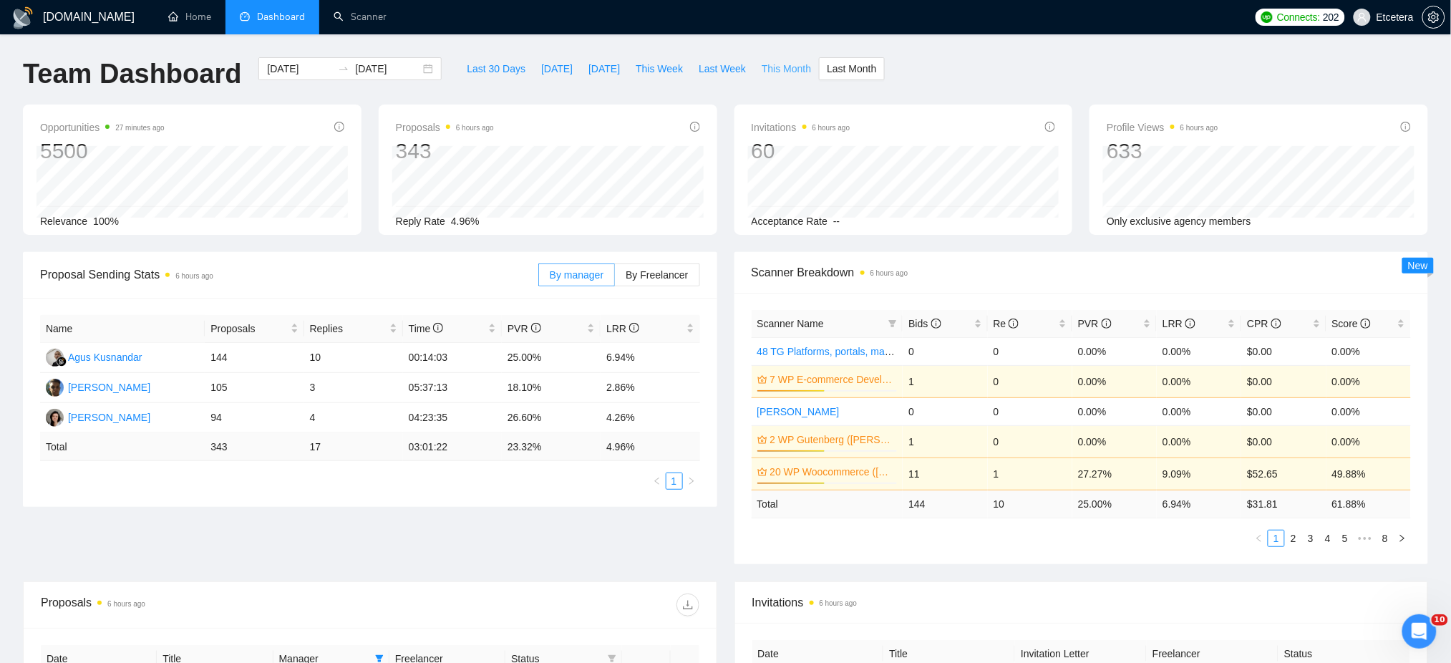
click at [777, 69] on span "This Month" at bounding box center [785, 69] width 49 height 16
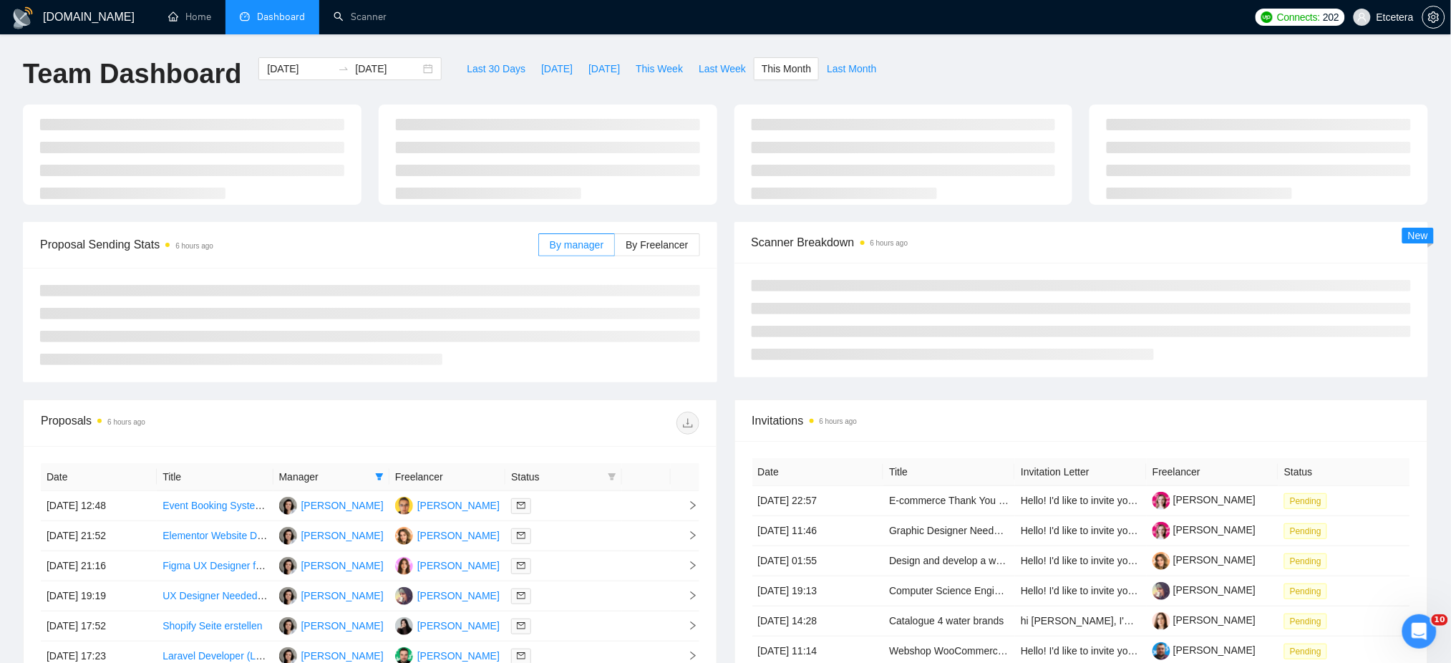
type input "[DATE]"
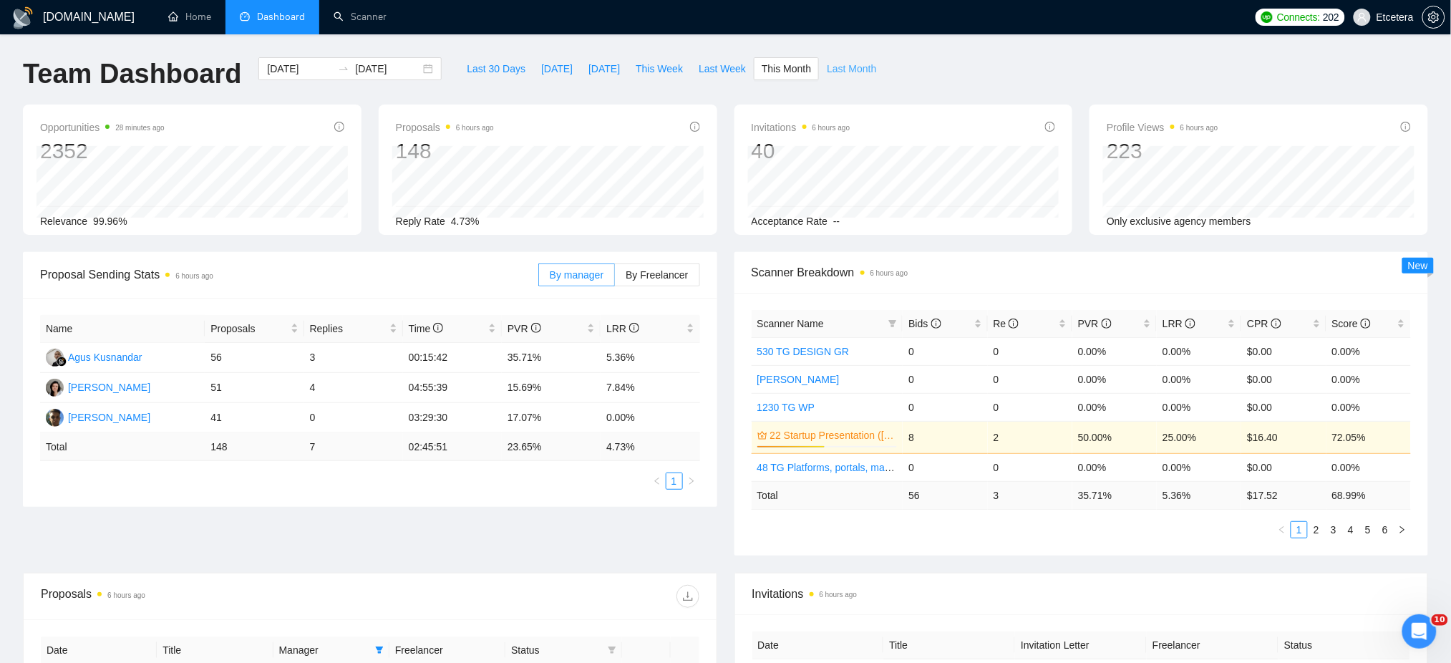
click at [827, 69] on span "Last Month" at bounding box center [851, 69] width 49 height 16
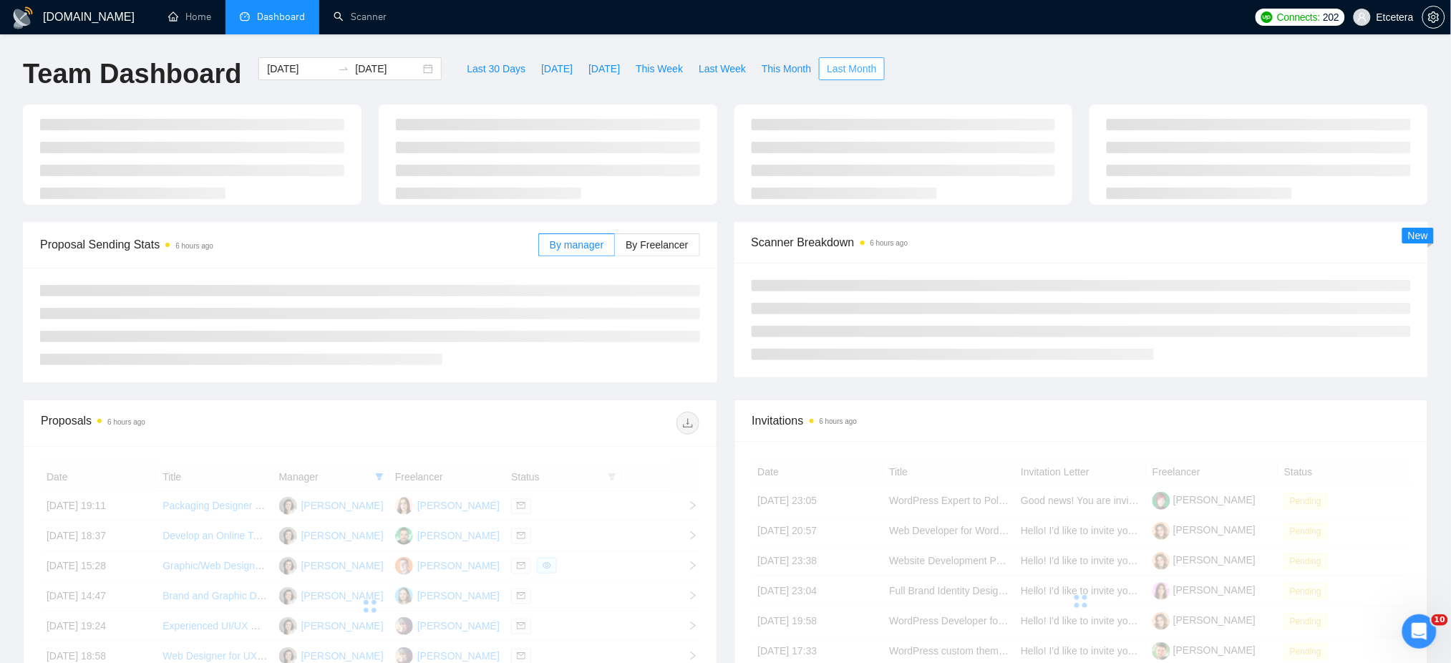
type input "[DATE]"
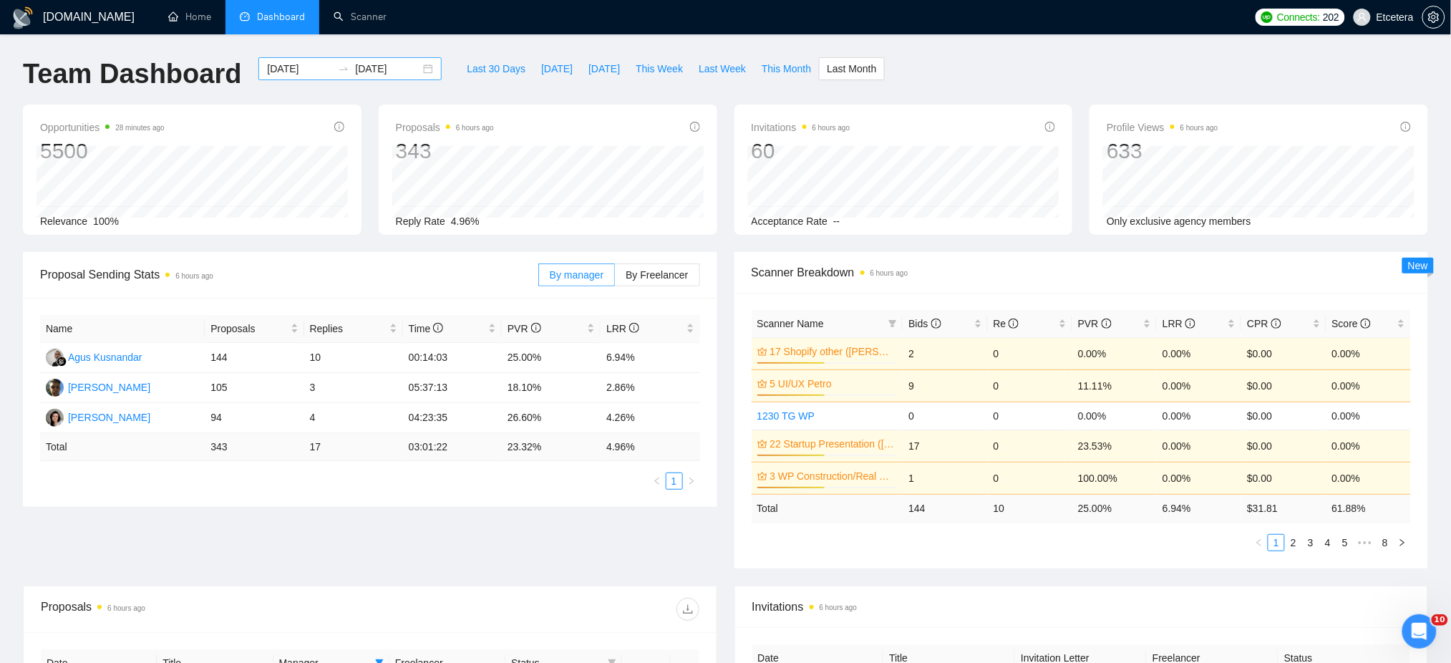
click at [419, 67] on div "[DATE] [DATE]" at bounding box center [349, 68] width 183 height 23
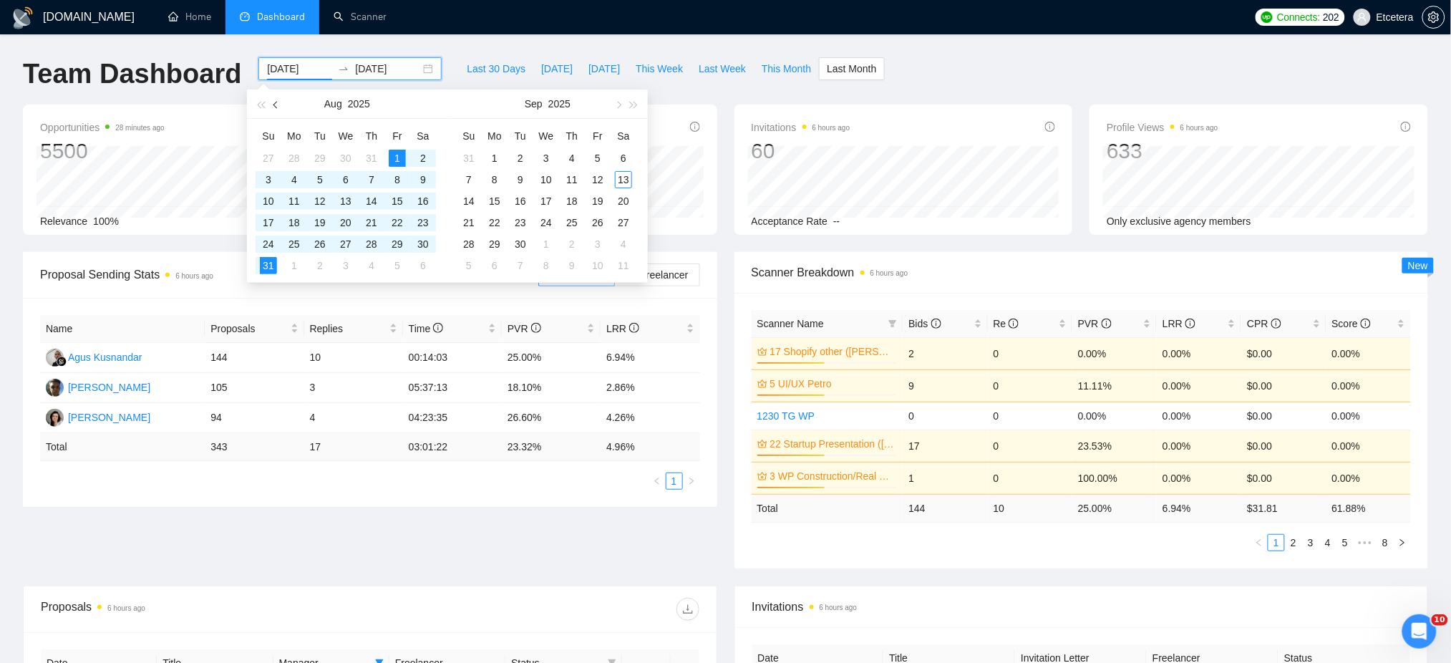
click at [273, 106] on span "button" at bounding box center [276, 104] width 7 height 7
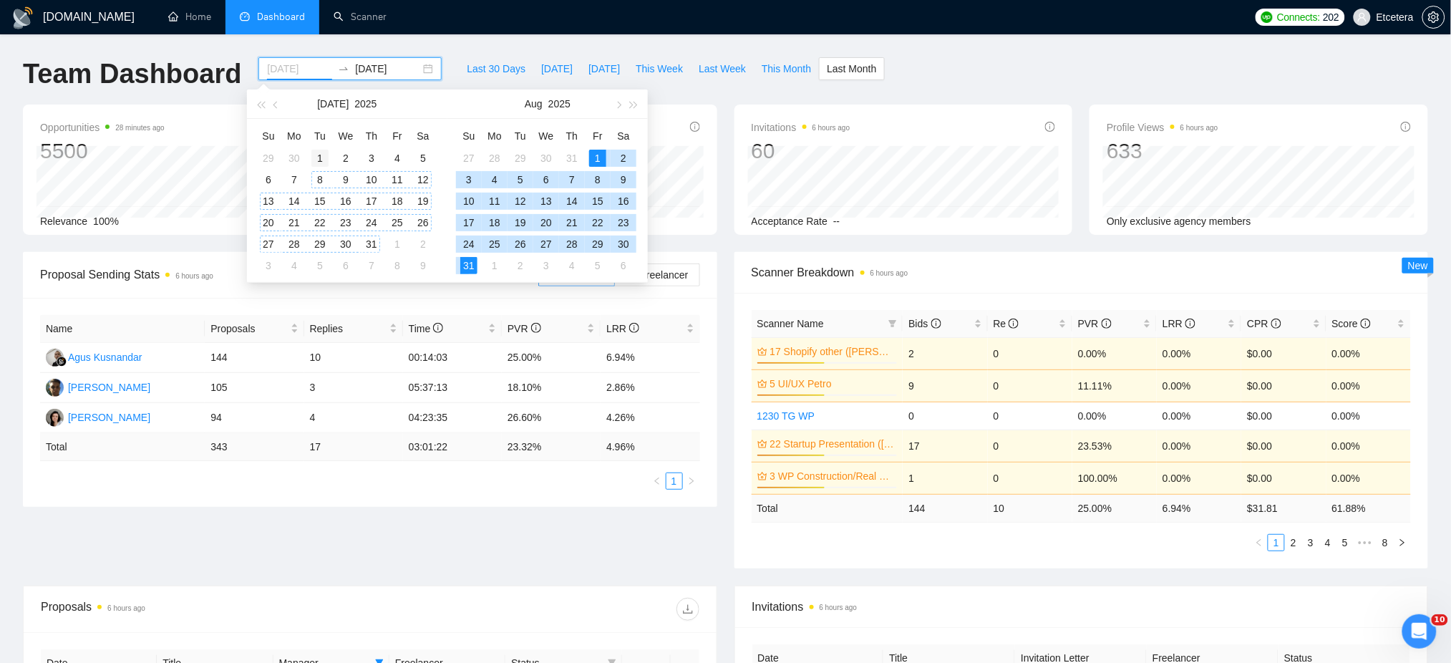
type input "[DATE]"
click at [315, 160] on div "1" at bounding box center [319, 158] width 17 height 17
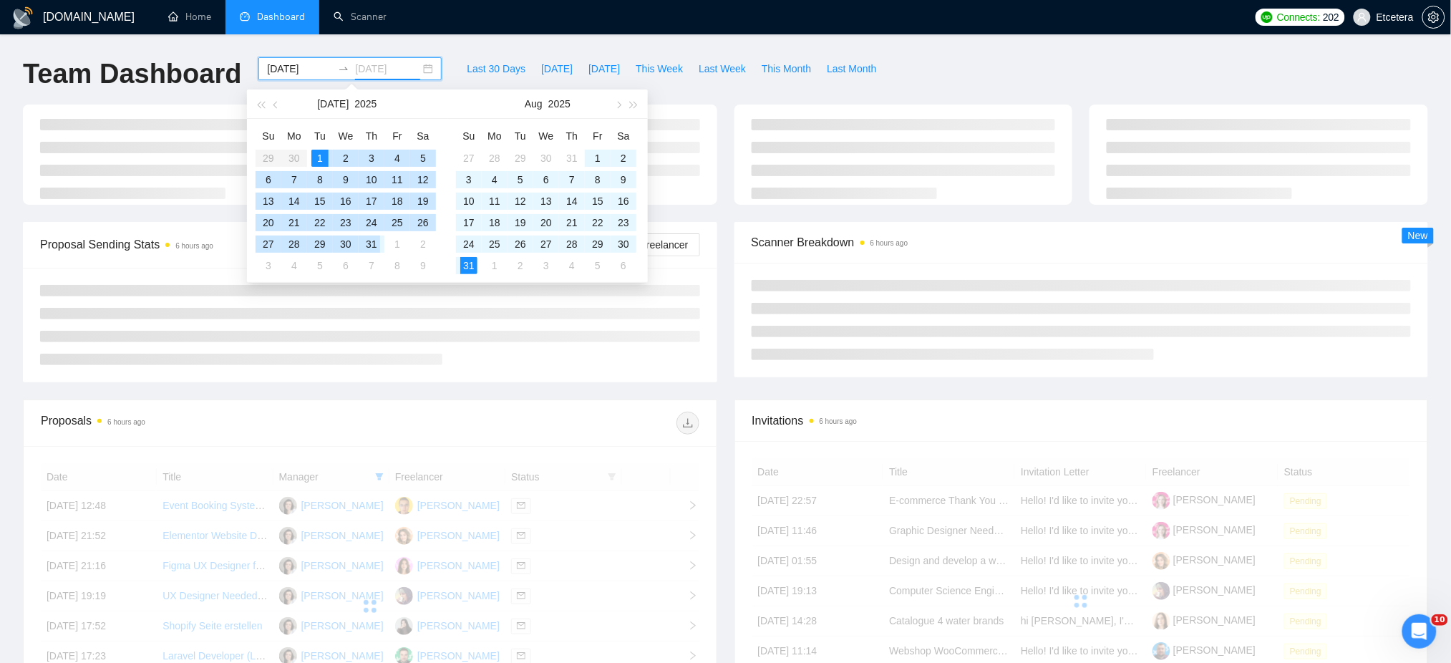
click at [368, 243] on div "31" at bounding box center [371, 243] width 17 height 17
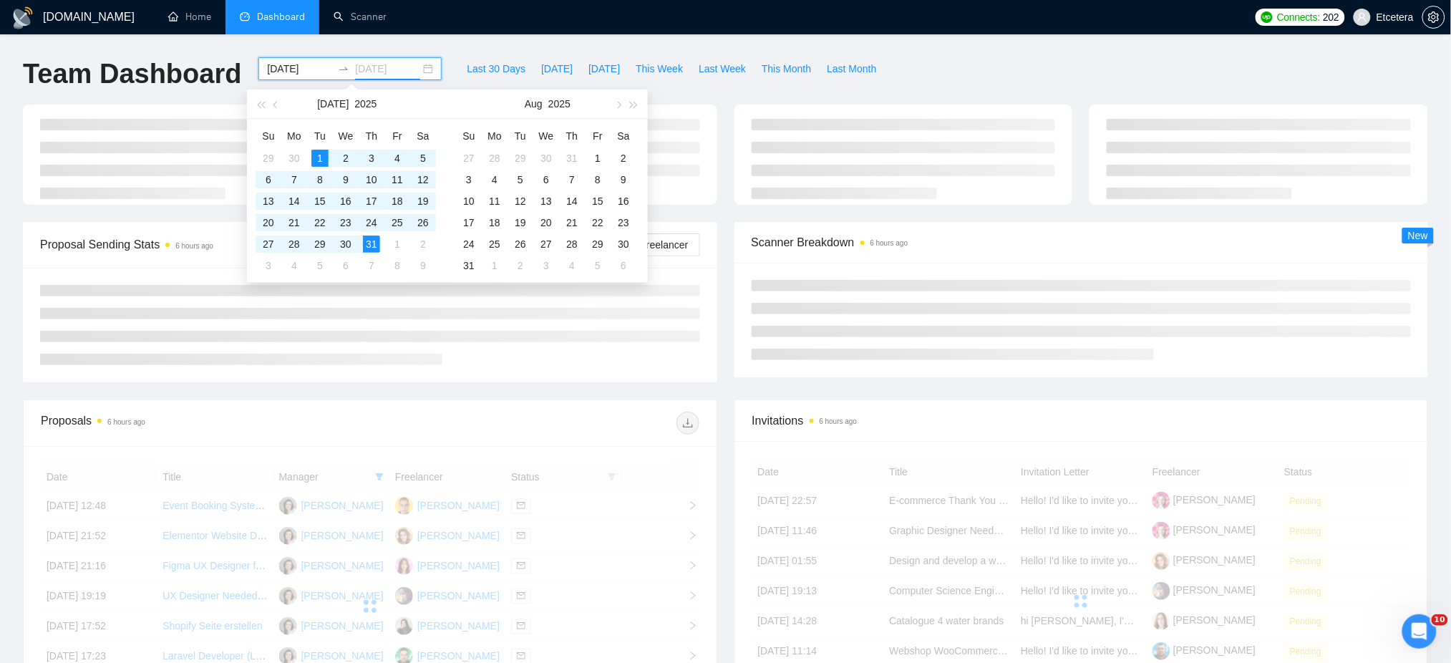
type input "[DATE]"
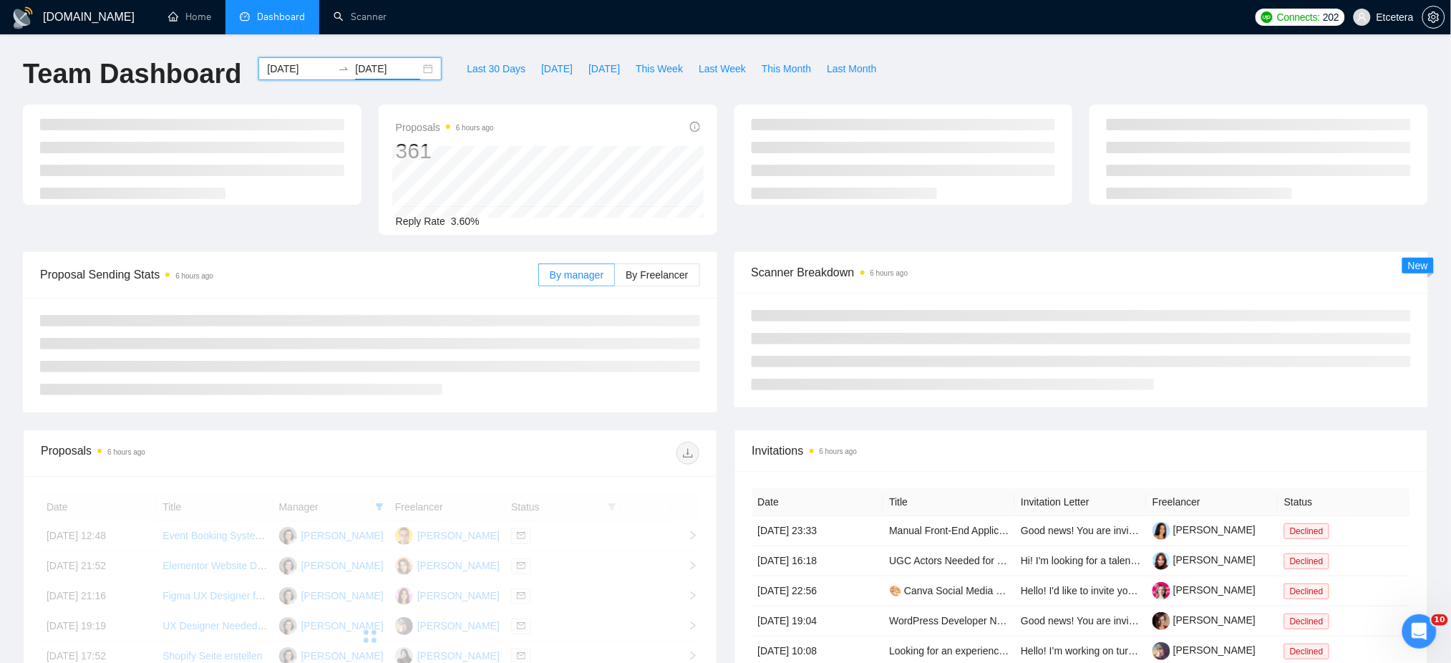
click at [977, 76] on div "Team Dashboard [DATE] [DATE] Last 30 Days [DATE] [DATE] This Week Last Week Thi…" at bounding box center [725, 80] width 1422 height 47
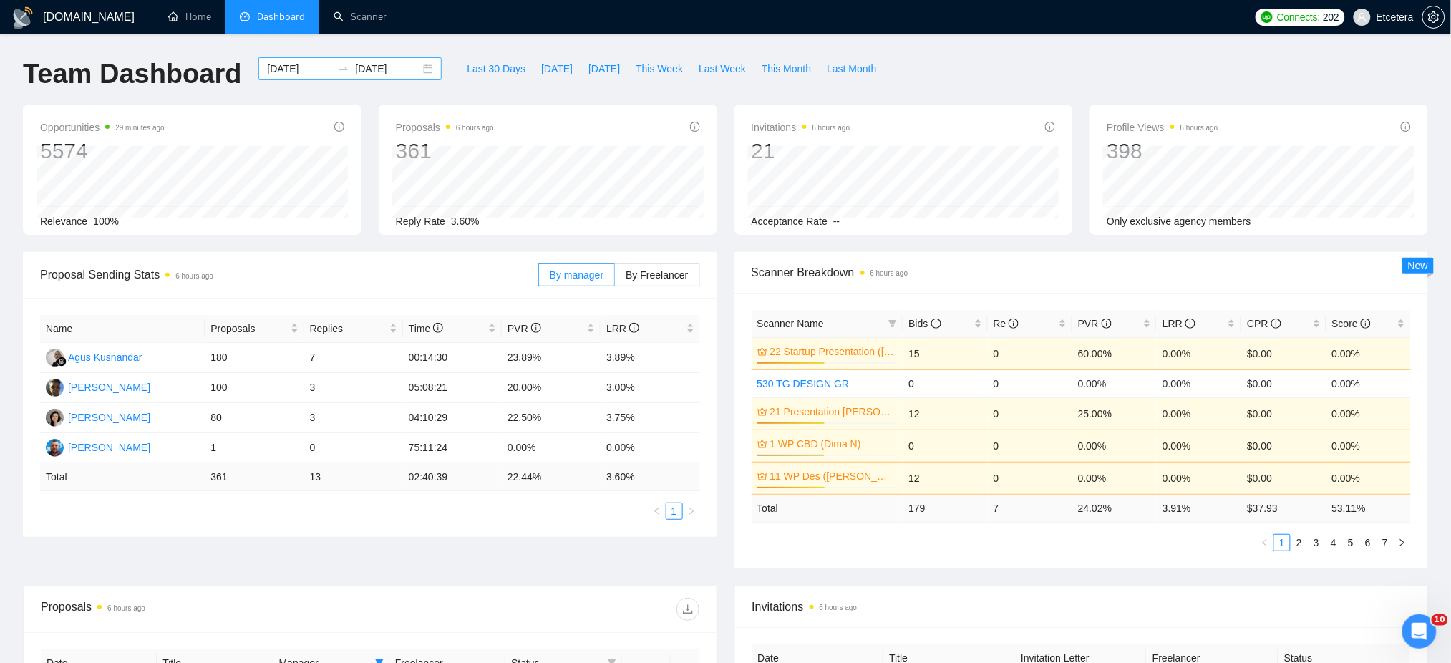
click at [415, 72] on div "[DATE] [DATE]" at bounding box center [349, 68] width 183 height 23
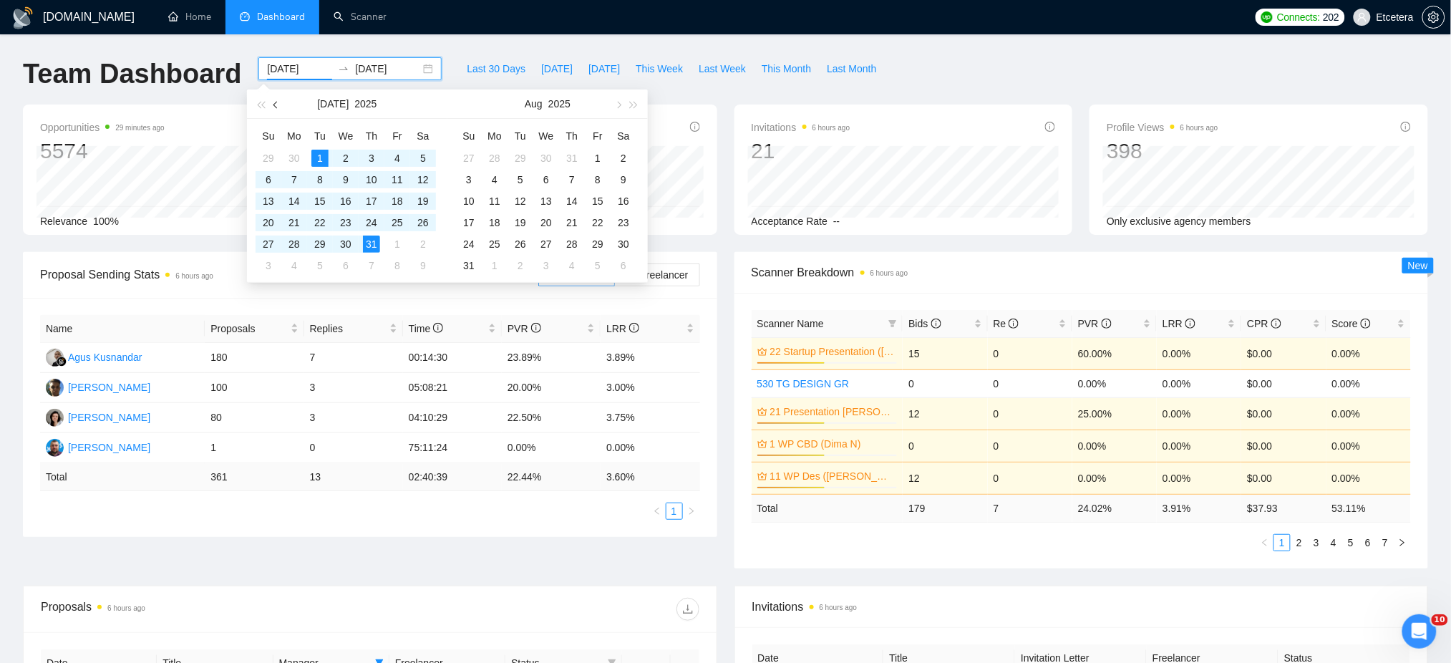
click at [278, 106] on span "button" at bounding box center [276, 104] width 7 height 7
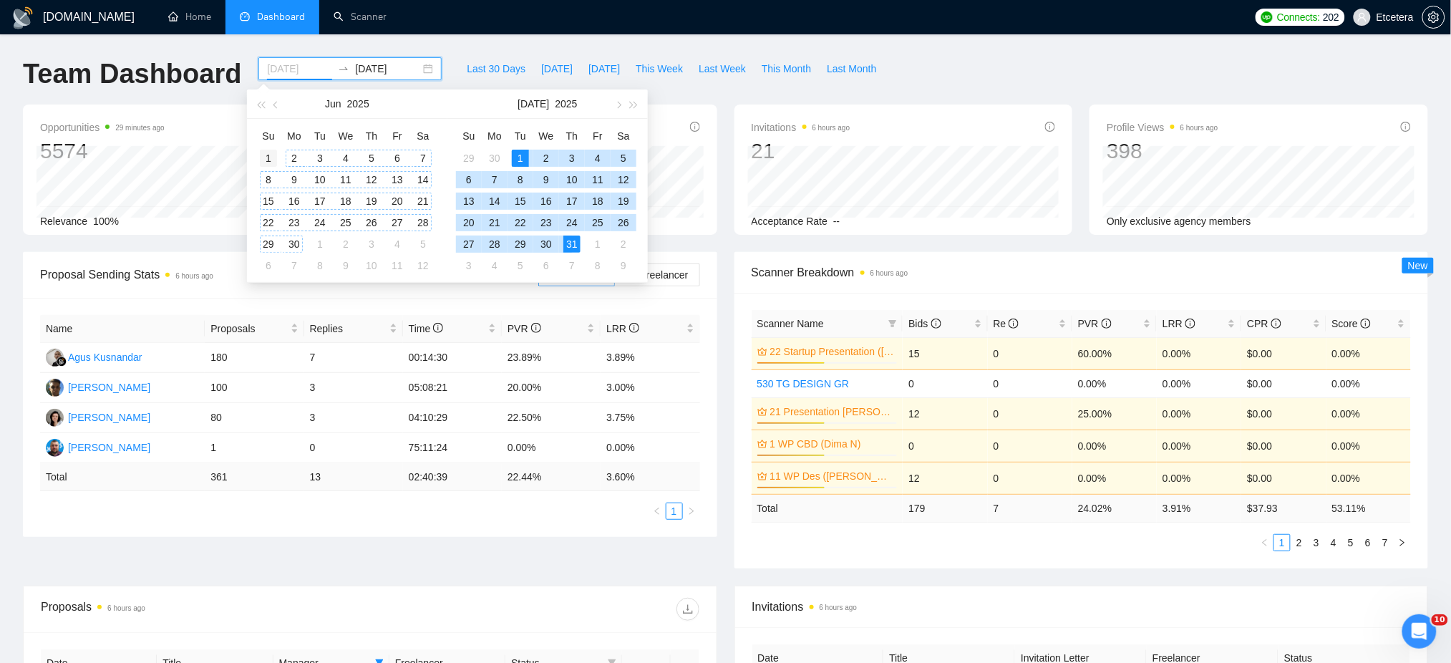
type input "[DATE]"
drag, startPoint x: 268, startPoint y: 157, endPoint x: 306, endPoint y: 228, distance: 80.0
click at [268, 157] on div "1" at bounding box center [268, 158] width 17 height 17
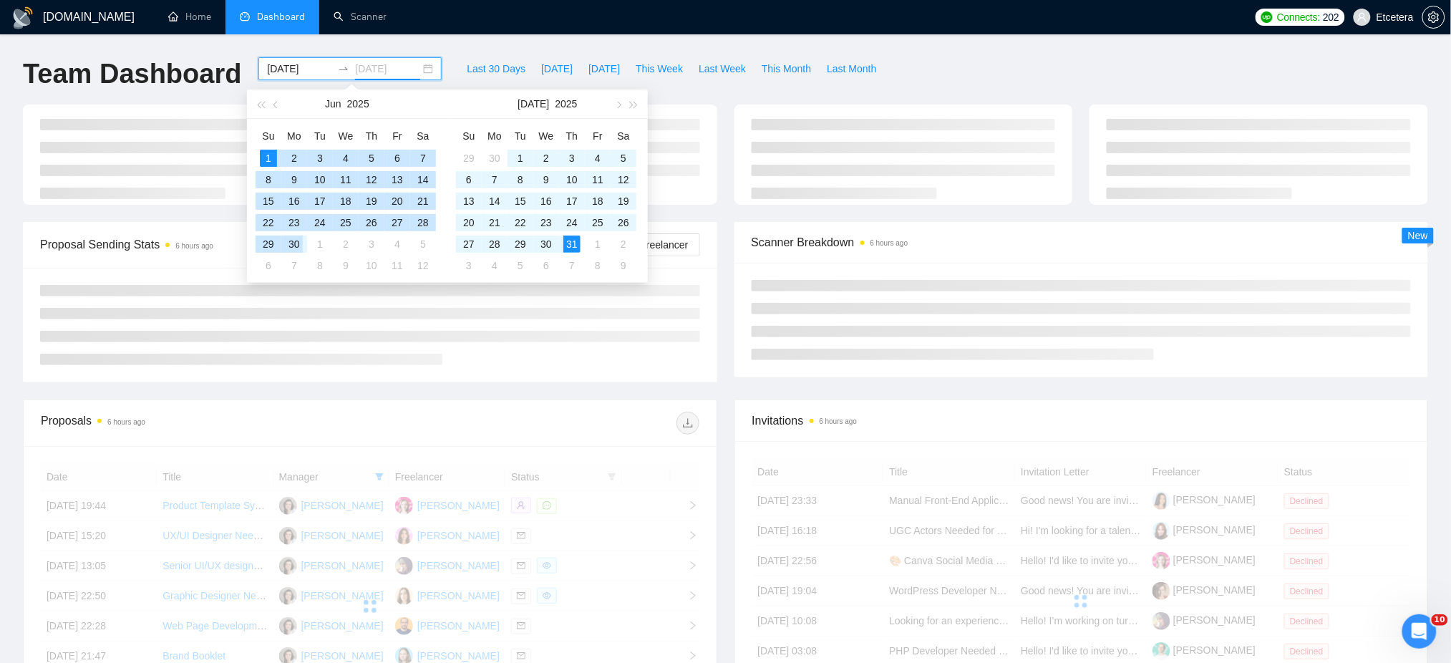
click at [296, 245] on div "30" at bounding box center [294, 243] width 17 height 17
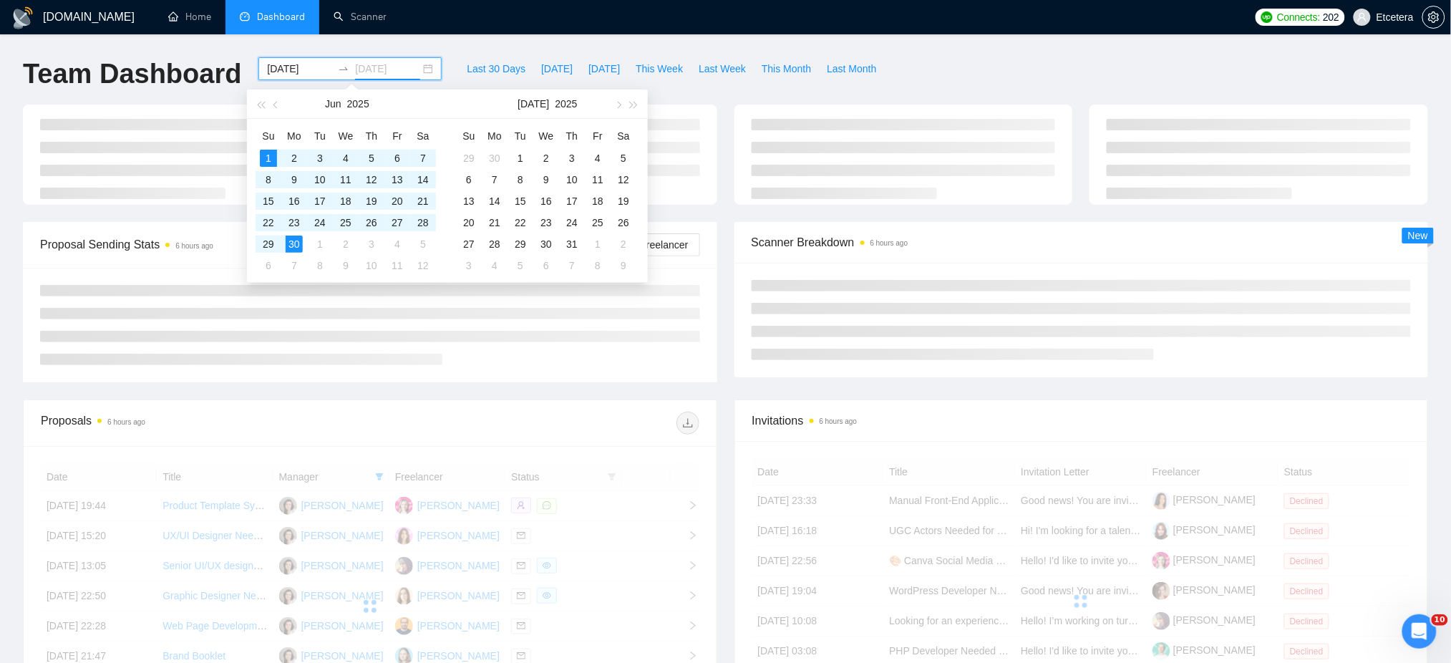
type input "[DATE]"
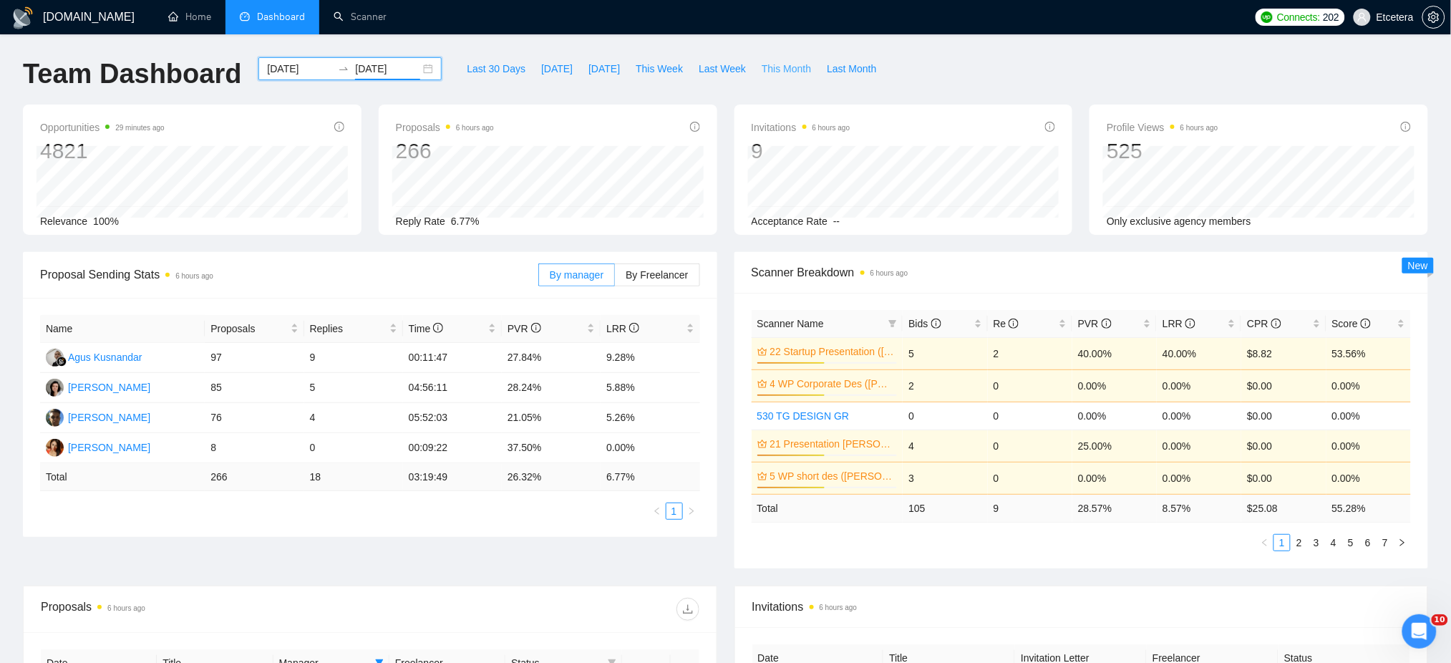
click at [761, 69] on span "This Month" at bounding box center [785, 69] width 49 height 16
type input "[DATE]"
